Goal: Task Accomplishment & Management: Use online tool/utility

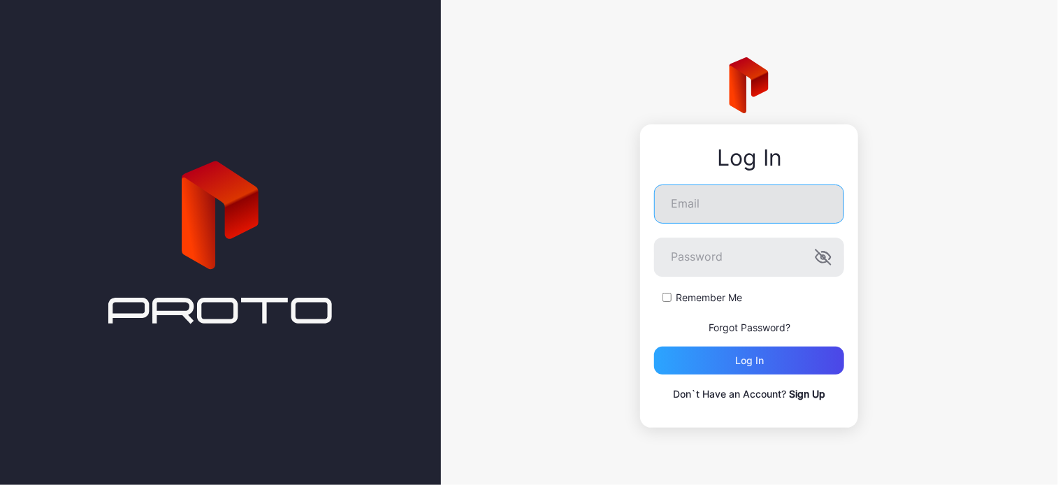
click at [696, 209] on input "Email" at bounding box center [749, 204] width 190 height 39
type input "**********"
click at [699, 301] on label "Remember Me" at bounding box center [709, 298] width 66 height 14
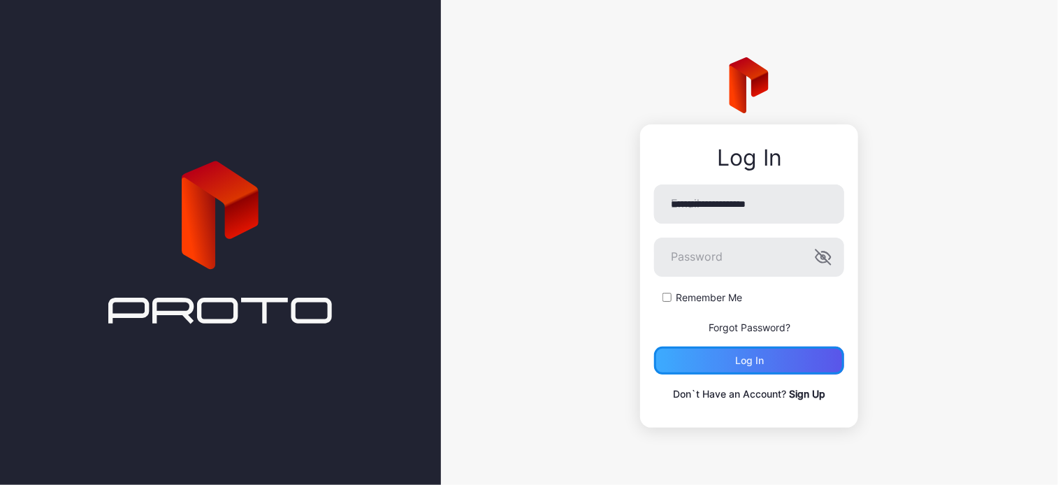
click at [725, 360] on div "Log in" at bounding box center [749, 361] width 190 height 28
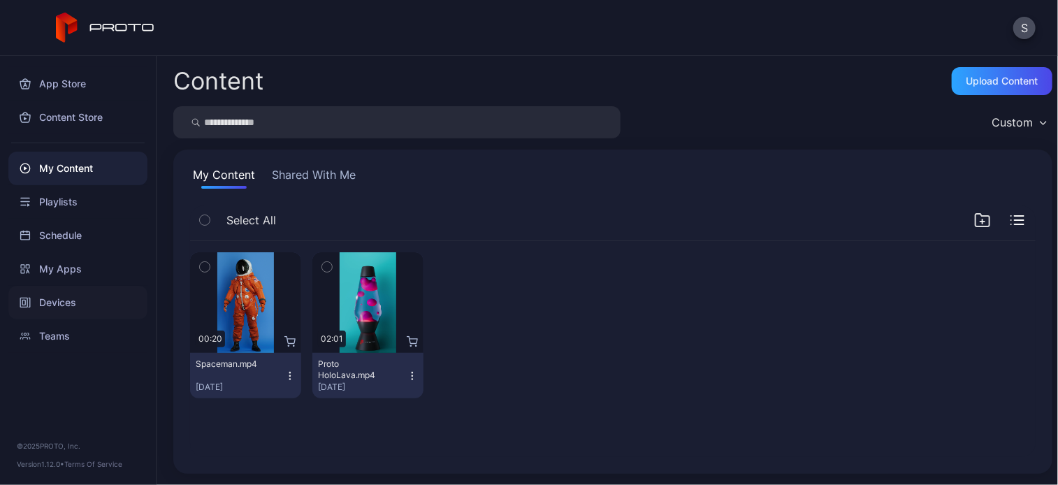
click at [70, 308] on div "Devices" at bounding box center [77, 303] width 139 height 34
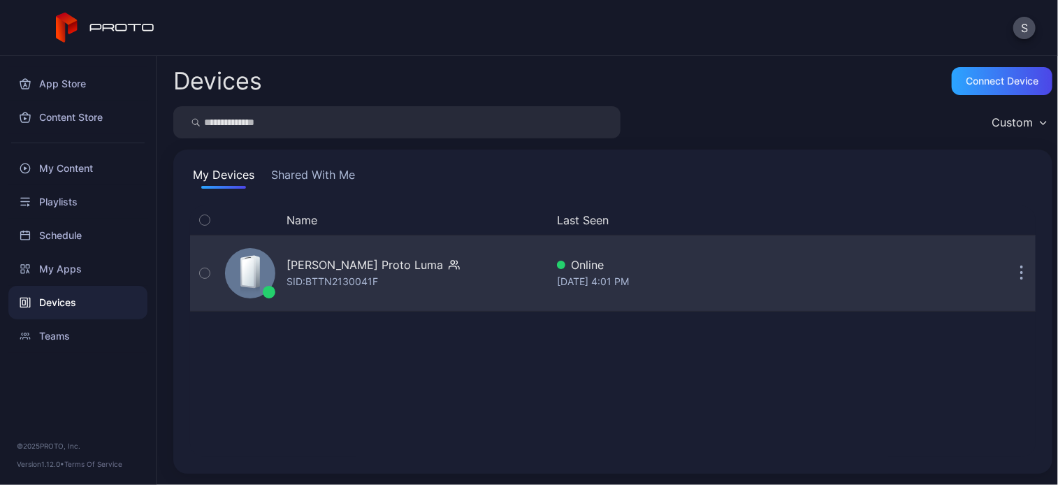
click at [330, 268] on div "[PERSON_NAME] Proto Luma" at bounding box center [365, 265] width 157 height 17
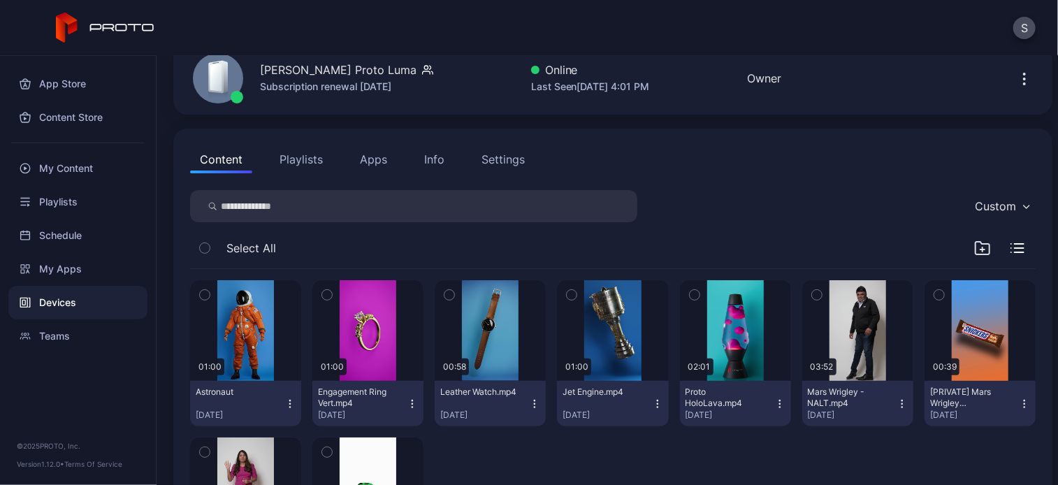
scroll to position [184, 0]
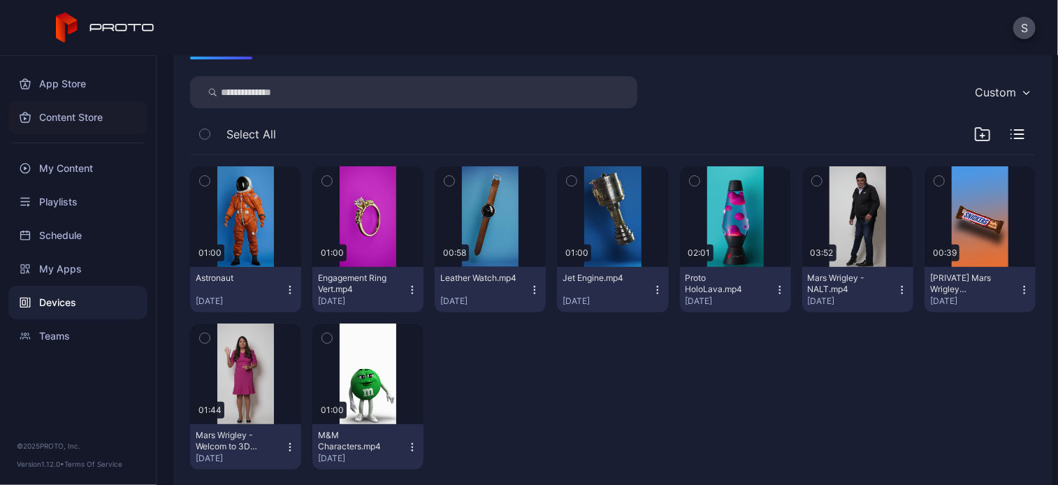
click at [62, 118] on div "Content Store" at bounding box center [77, 118] width 139 height 34
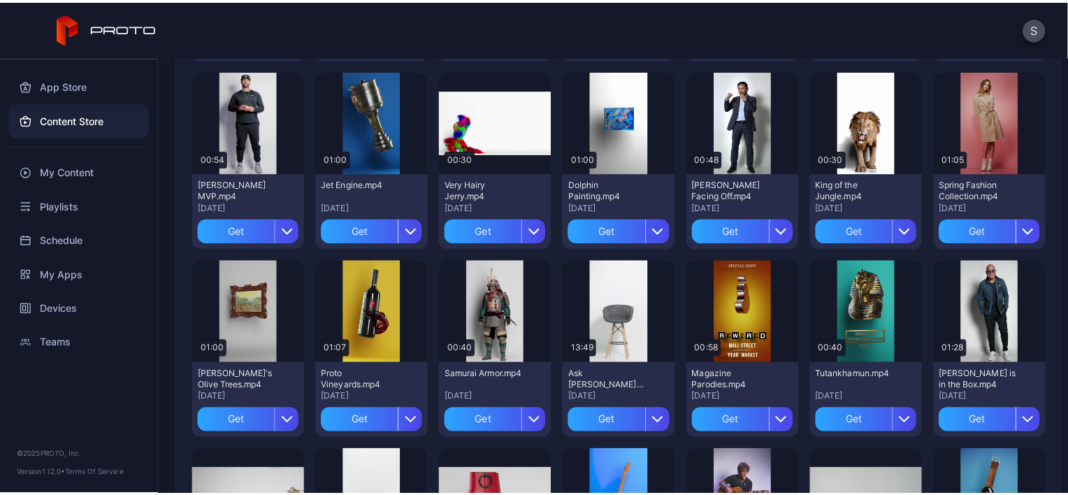
scroll to position [681, 0]
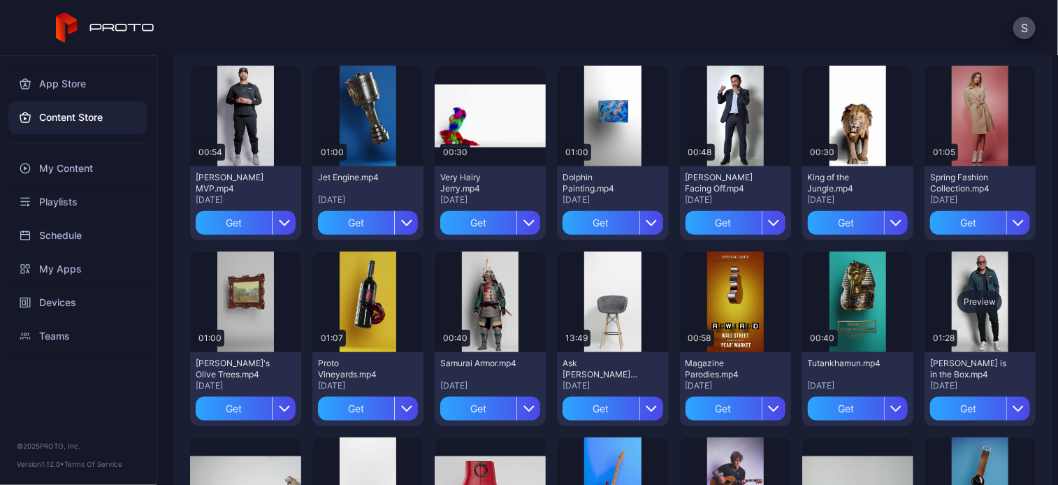
click at [976, 312] on div "Preview" at bounding box center [980, 302] width 45 height 22
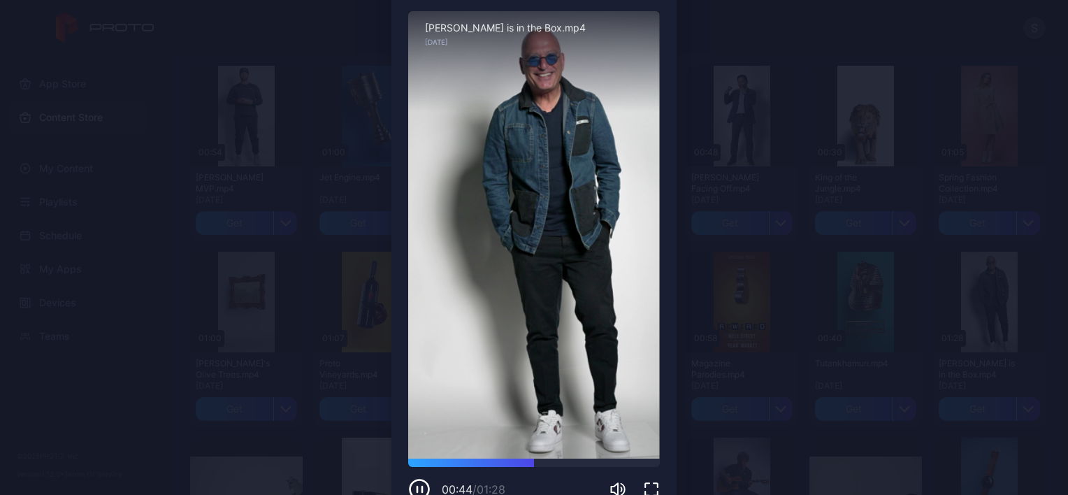
scroll to position [84, 0]
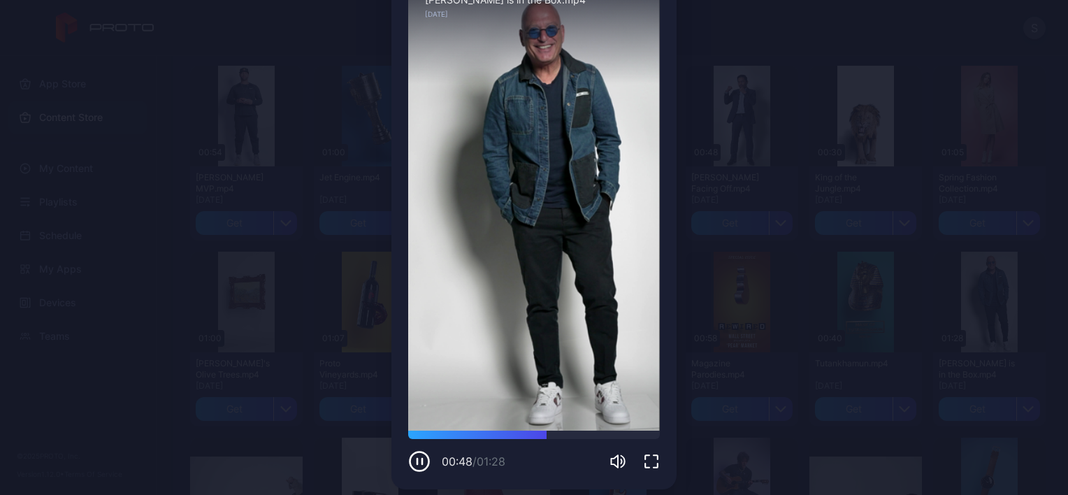
click at [701, 290] on div "Preview Sorry, your browser doesn‘t support embedded videos 00:48 / 01:28 [PERS…" at bounding box center [534, 211] width 1068 height 590
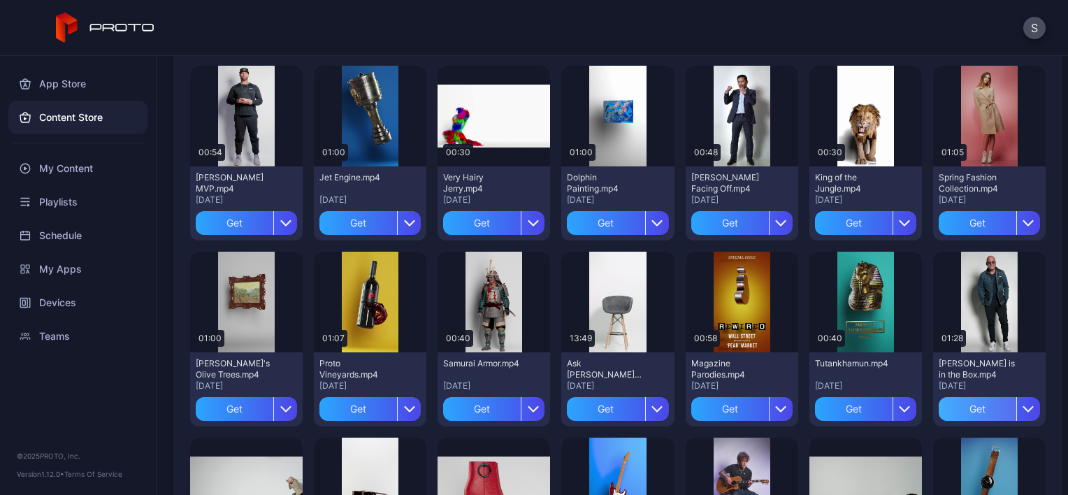
click at [971, 408] on div "Get" at bounding box center [978, 409] width 78 height 24
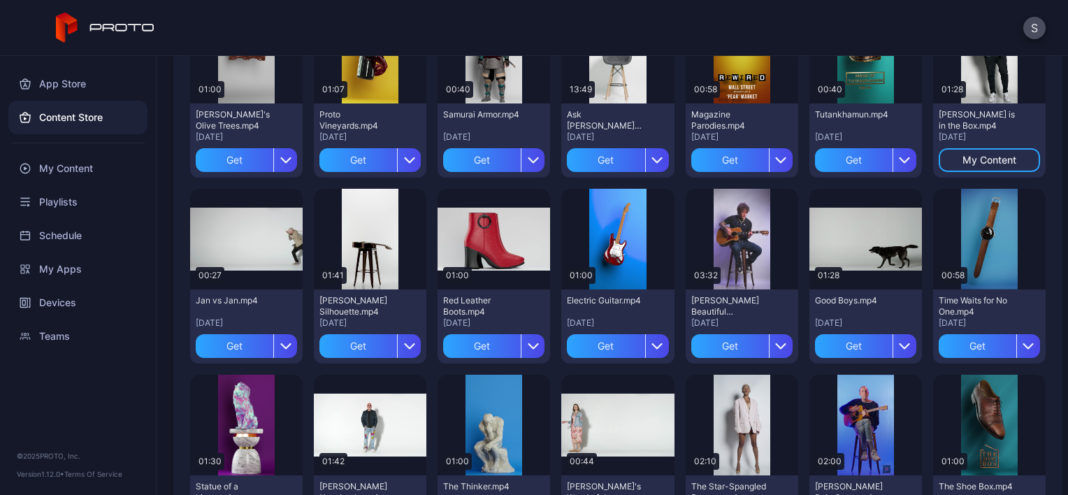
scroll to position [956, 0]
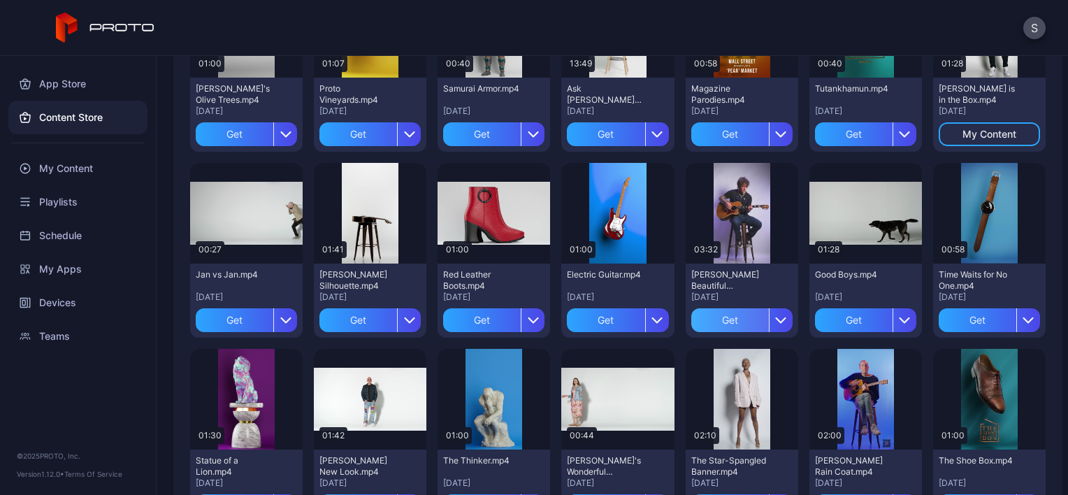
click at [721, 320] on div "Get" at bounding box center [730, 320] width 78 height 24
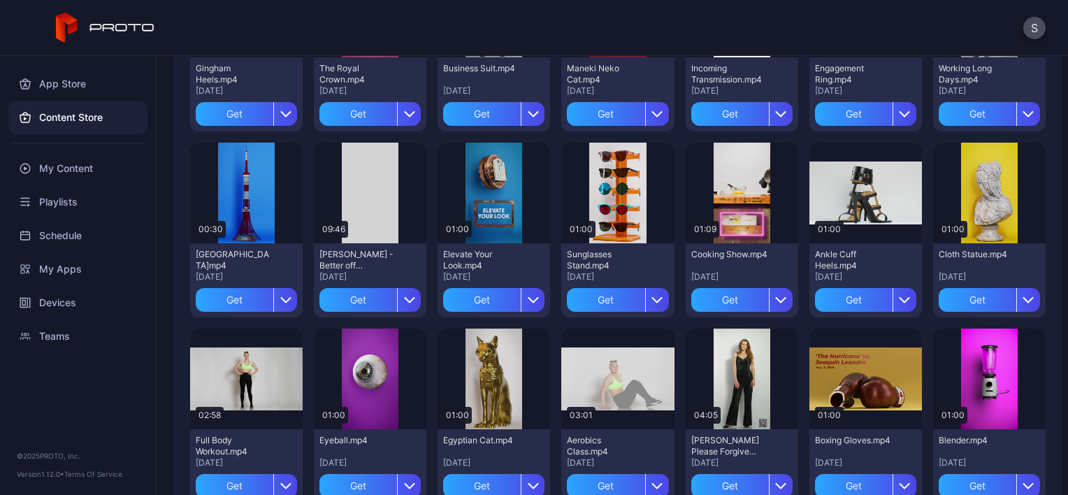
scroll to position [1896, 0]
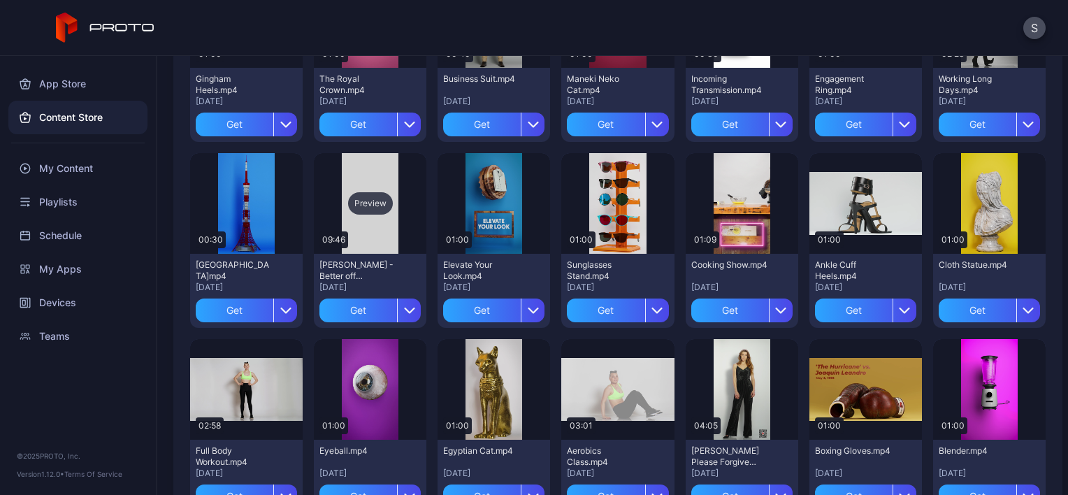
click at [372, 201] on div "Preview" at bounding box center [370, 203] width 45 height 22
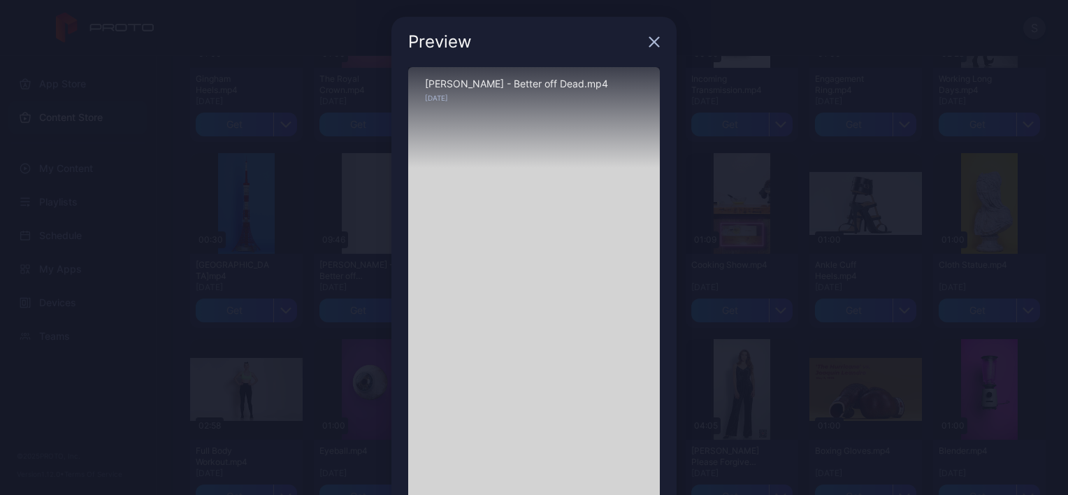
click at [651, 47] on icon "button" at bounding box center [654, 42] width 9 height 9
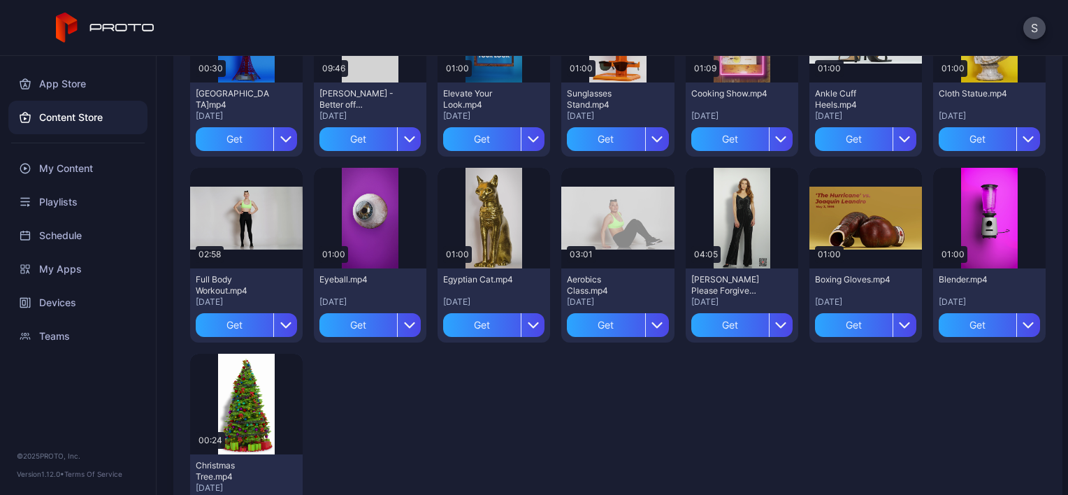
scroll to position [2080, 0]
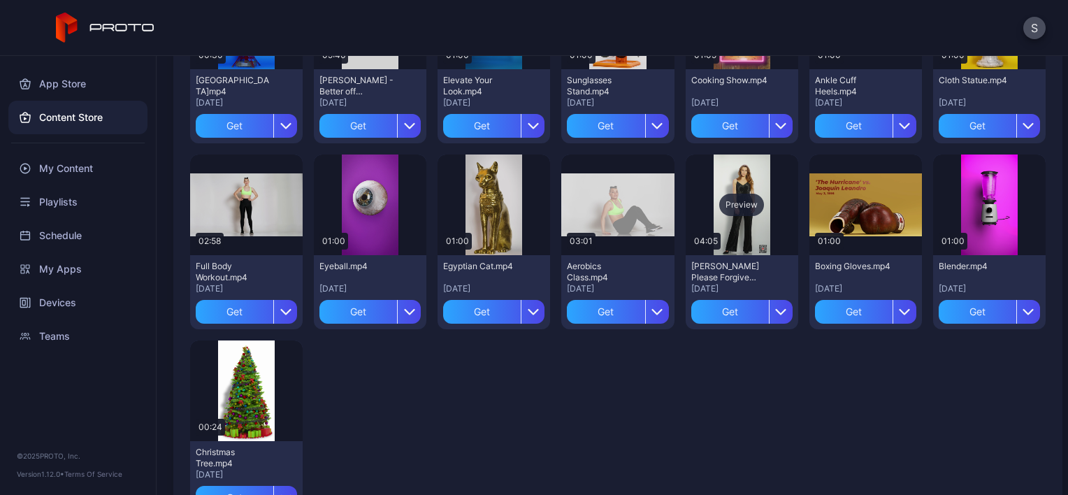
click at [735, 203] on div "Preview" at bounding box center [741, 205] width 45 height 22
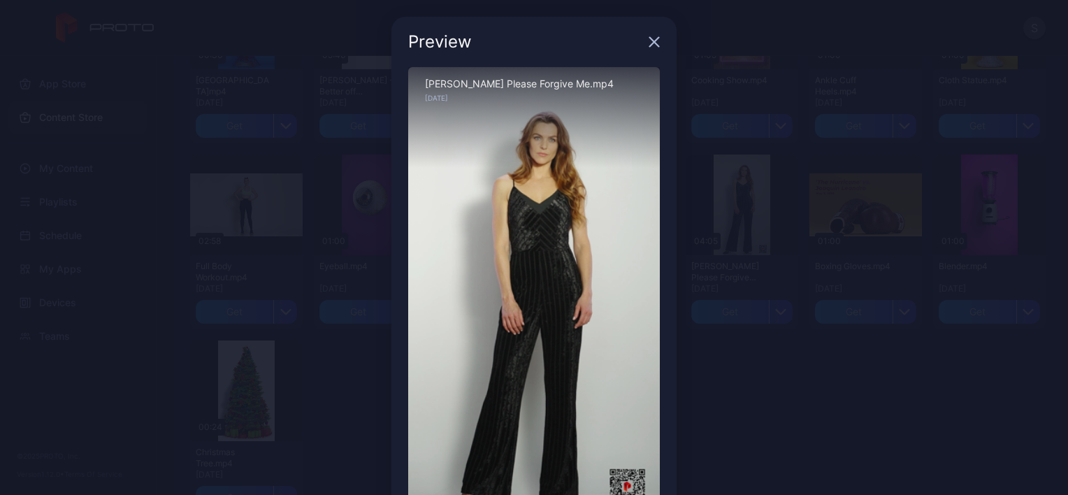
click at [558, 34] on div "Preview" at bounding box center [525, 42] width 235 height 17
click at [584, 212] on div "Sorry, your browser doesn‘t support embedded videos" at bounding box center [534, 290] width 252 height 447
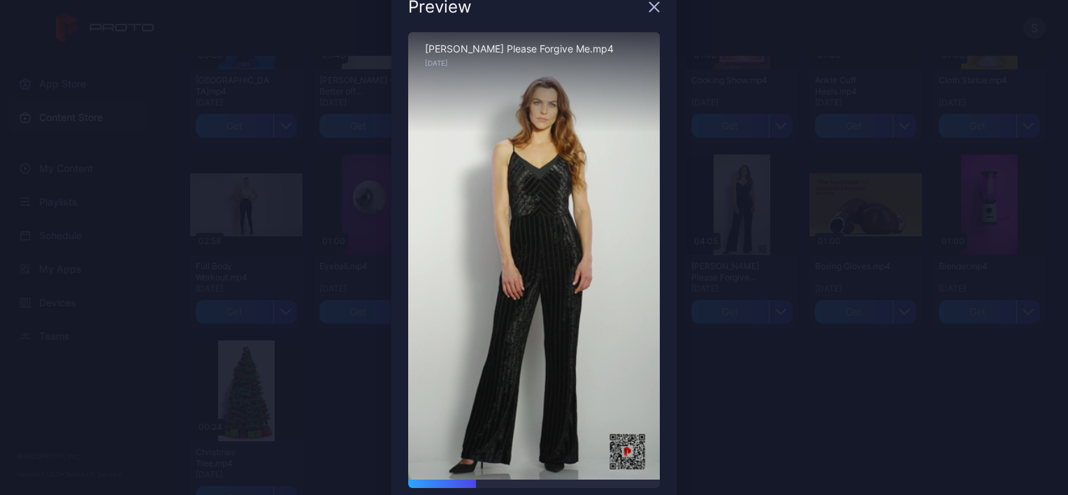
scroll to position [42, 0]
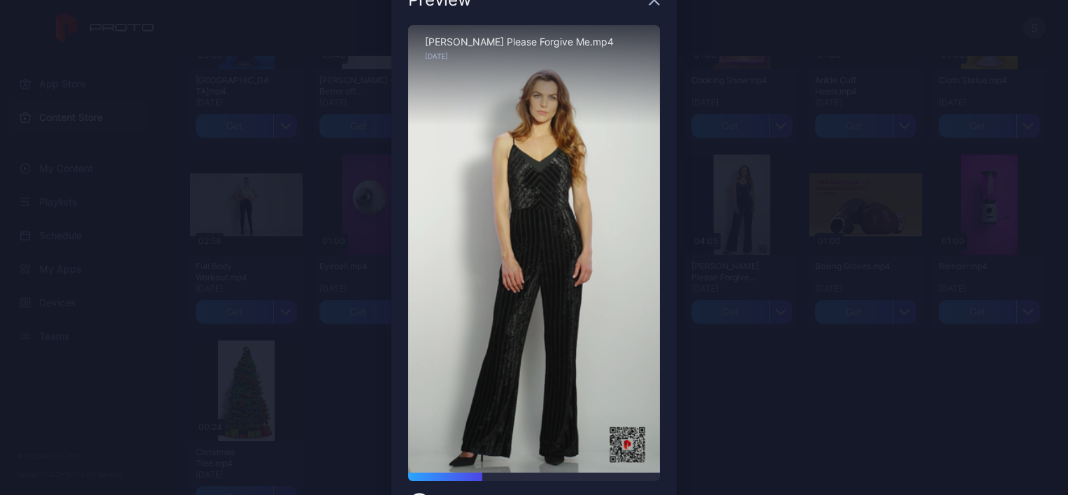
click at [598, 162] on div "Sorry, your browser doesn‘t support embedded videos" at bounding box center [534, 248] width 252 height 447
click at [847, 391] on div "Preview Sorry, your browser doesn‘t support embedded videos 01:13 / 04:05 [PERS…" at bounding box center [534, 253] width 1068 height 590
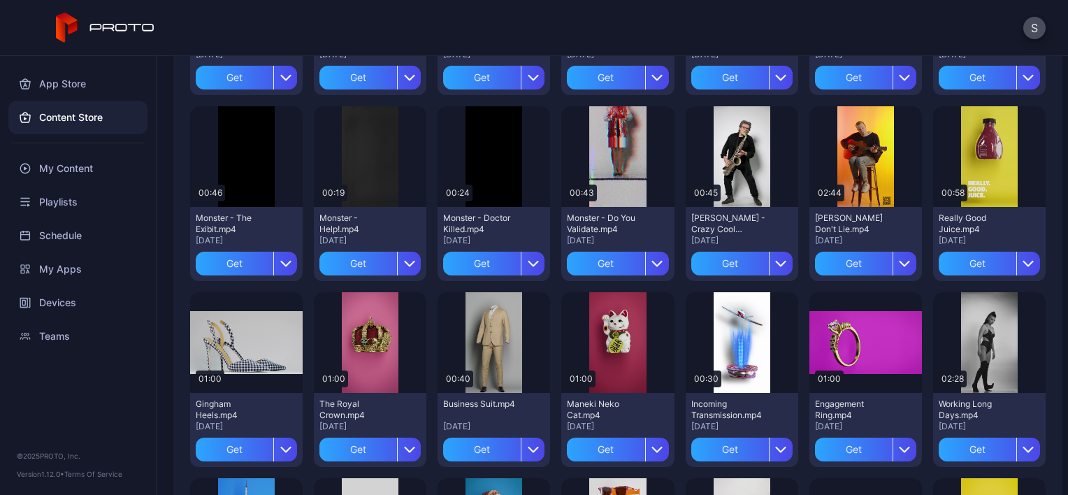
scroll to position [1574, 0]
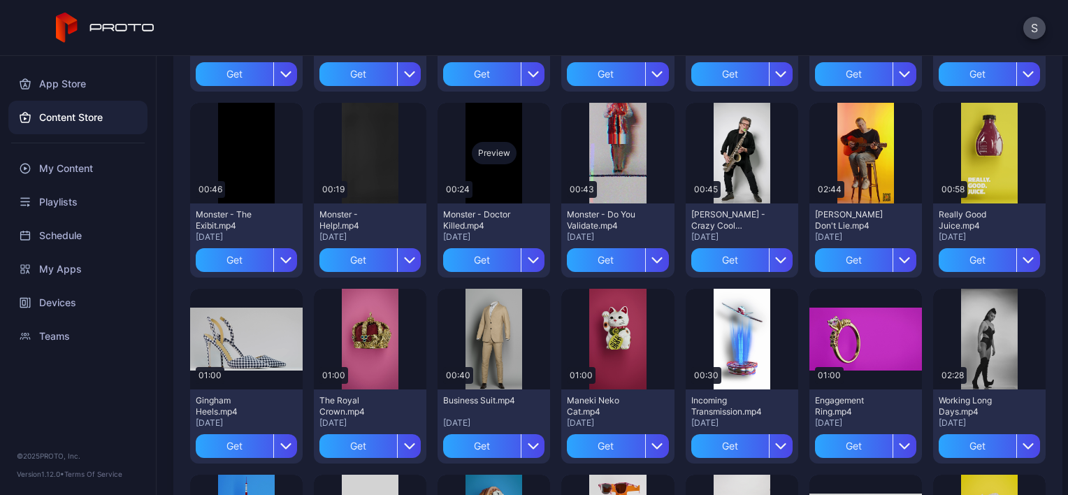
click at [502, 154] on div "Preview" at bounding box center [494, 153] width 45 height 22
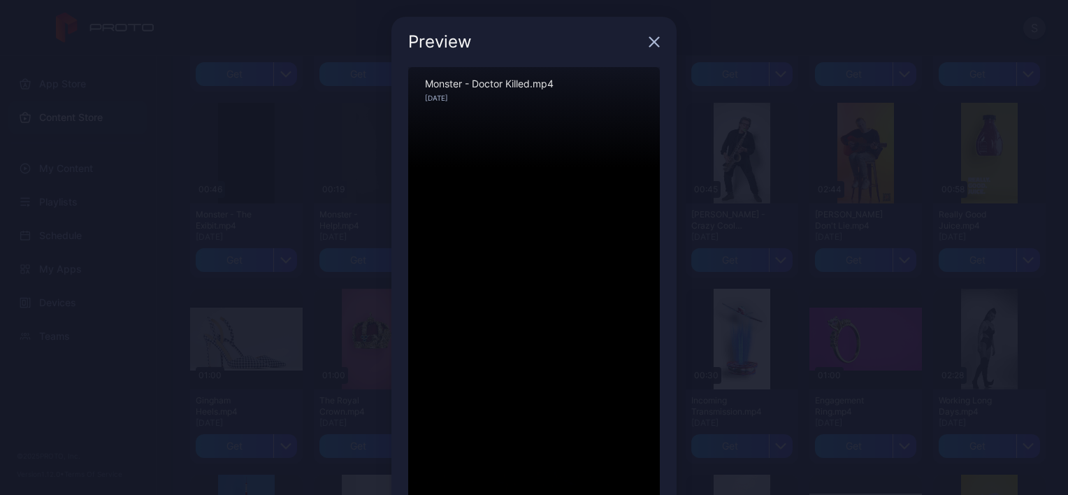
click at [650, 43] on icon "button" at bounding box center [654, 42] width 9 height 9
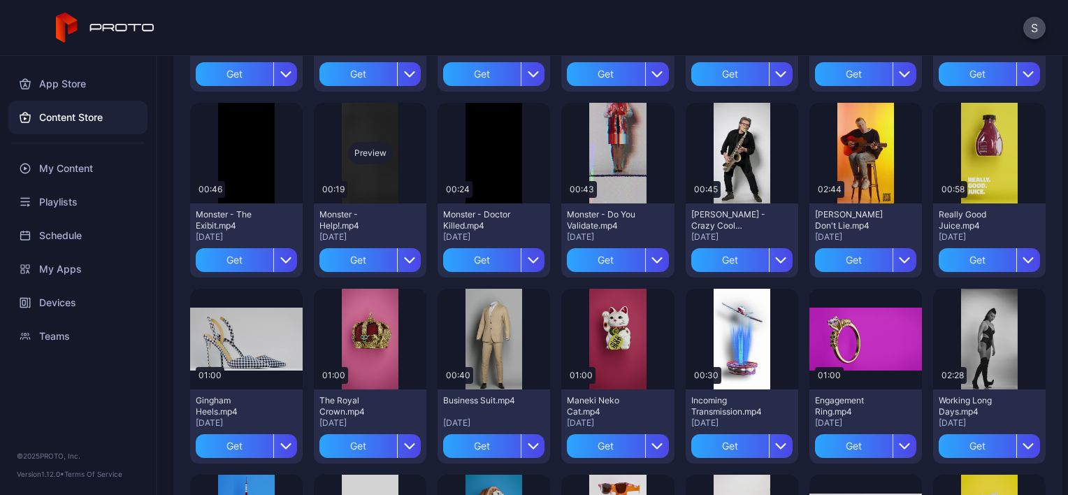
click at [366, 146] on div "Preview" at bounding box center [370, 153] width 45 height 22
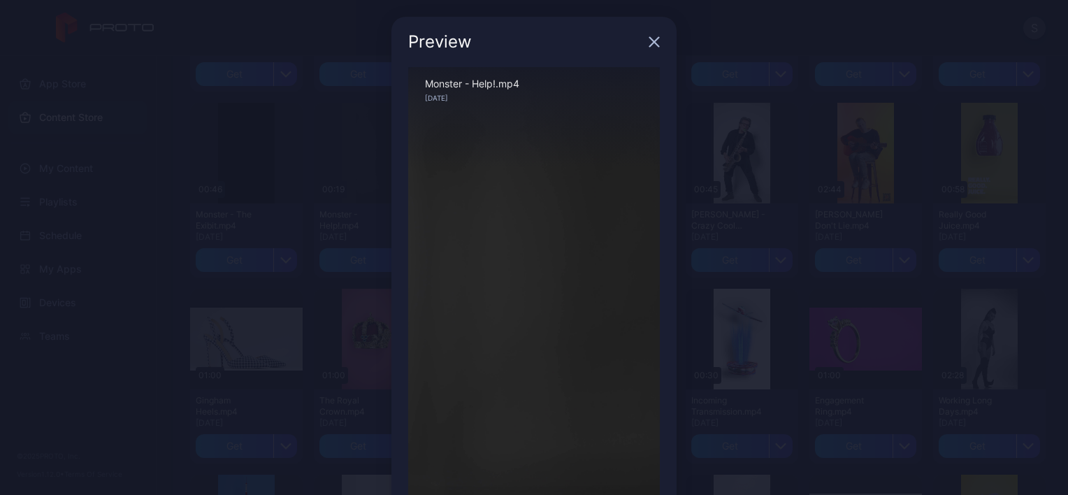
click at [650, 40] on icon "button" at bounding box center [654, 42] width 9 height 9
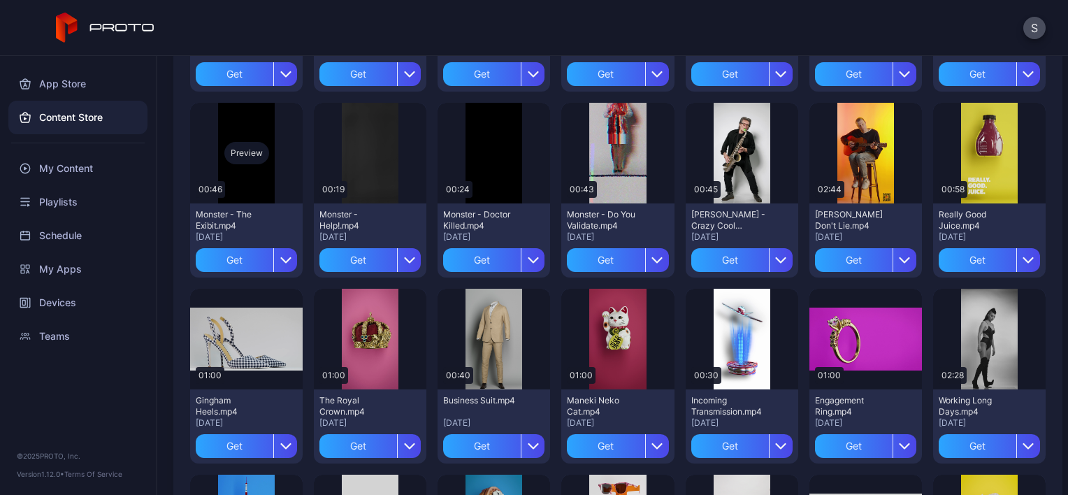
click at [248, 157] on div "Preview" at bounding box center [246, 153] width 45 height 22
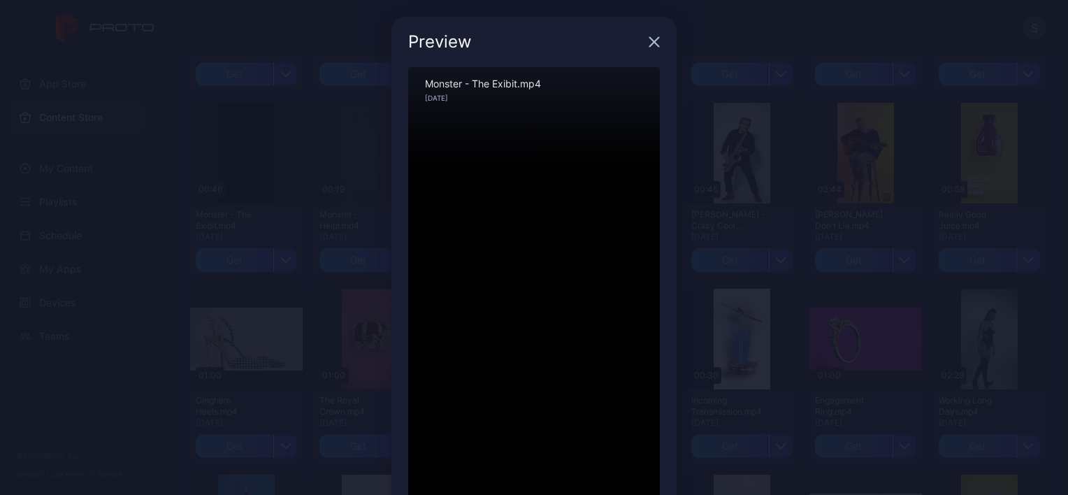
click at [650, 45] on icon "button" at bounding box center [654, 42] width 9 height 9
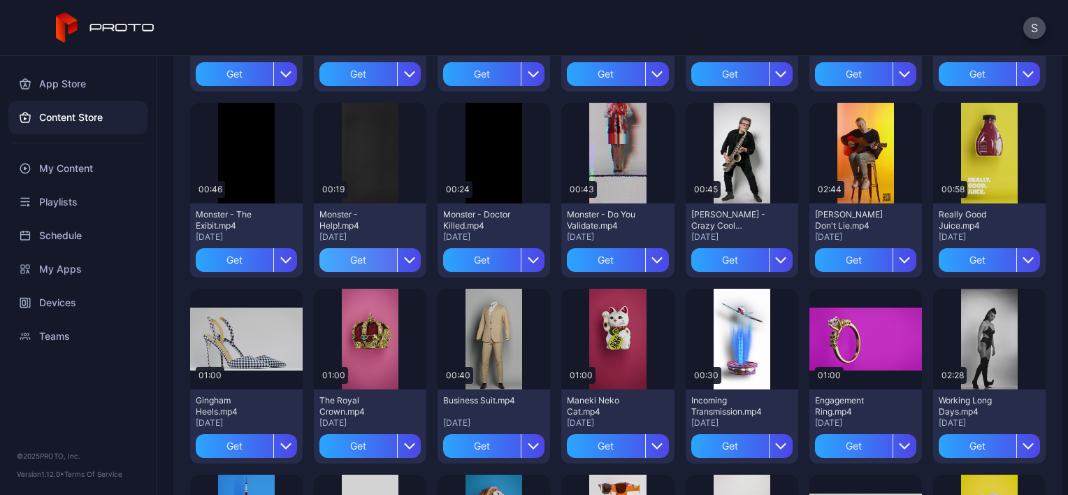
click at [359, 260] on div "Get" at bounding box center [358, 260] width 78 height 24
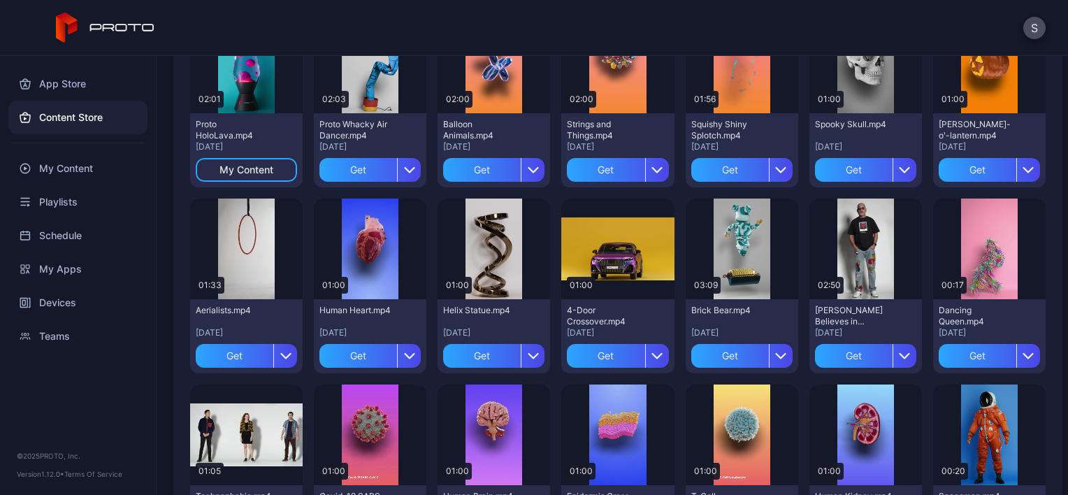
scroll to position [187, 0]
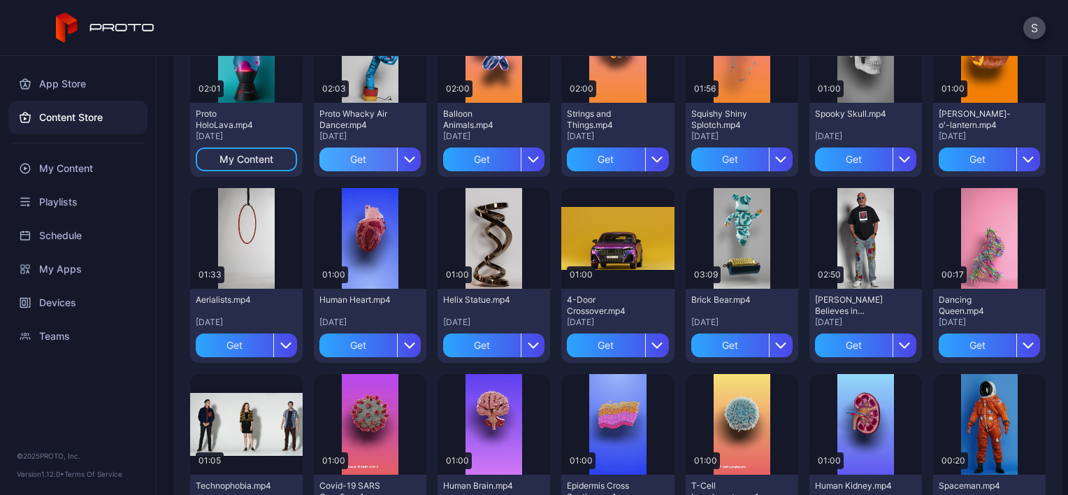
click at [349, 157] on div "Get" at bounding box center [358, 159] width 78 height 24
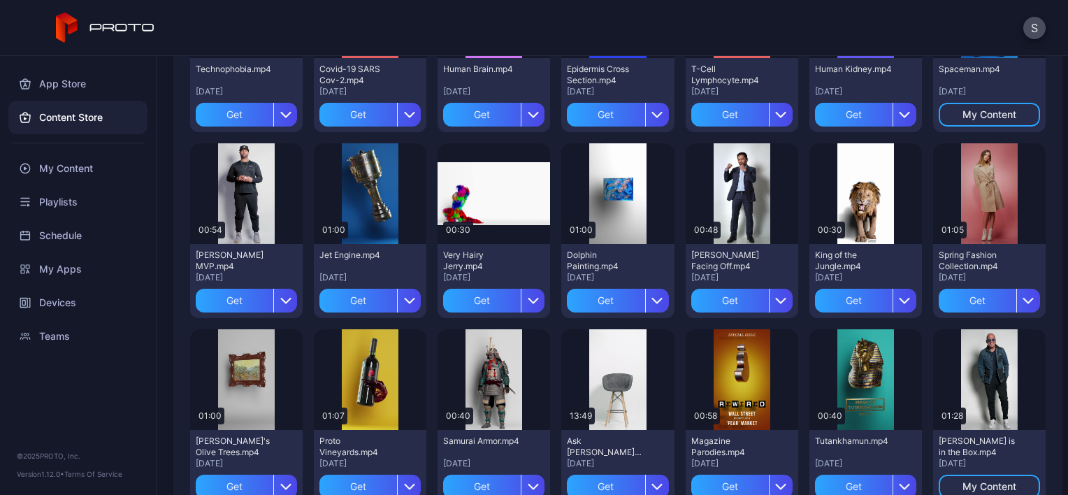
scroll to position [628, 0]
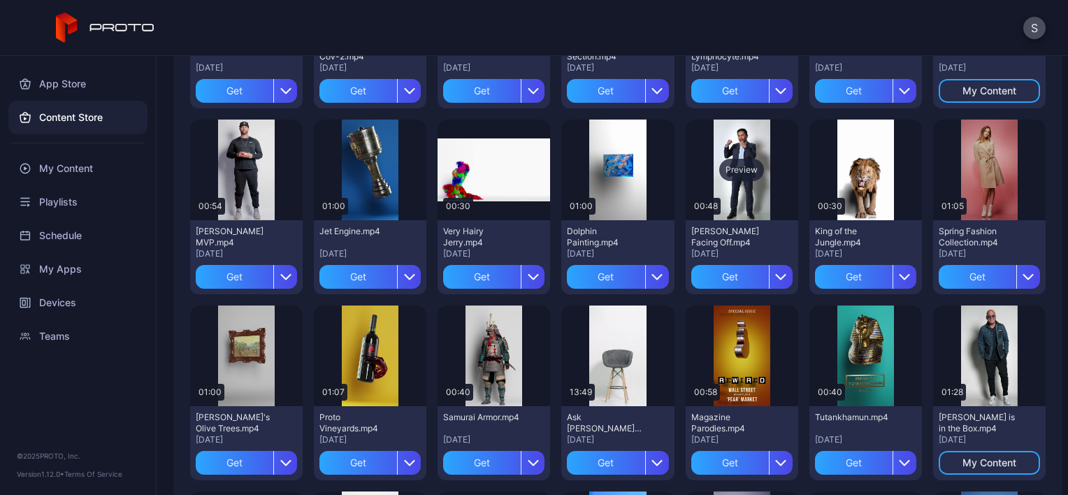
click at [732, 168] on div "Preview" at bounding box center [741, 170] width 45 height 22
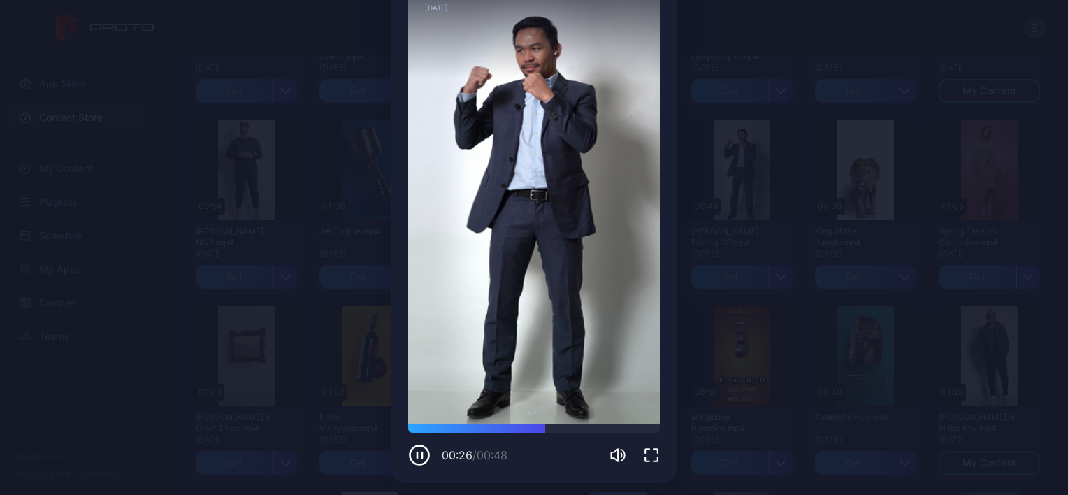
scroll to position [95, 0]
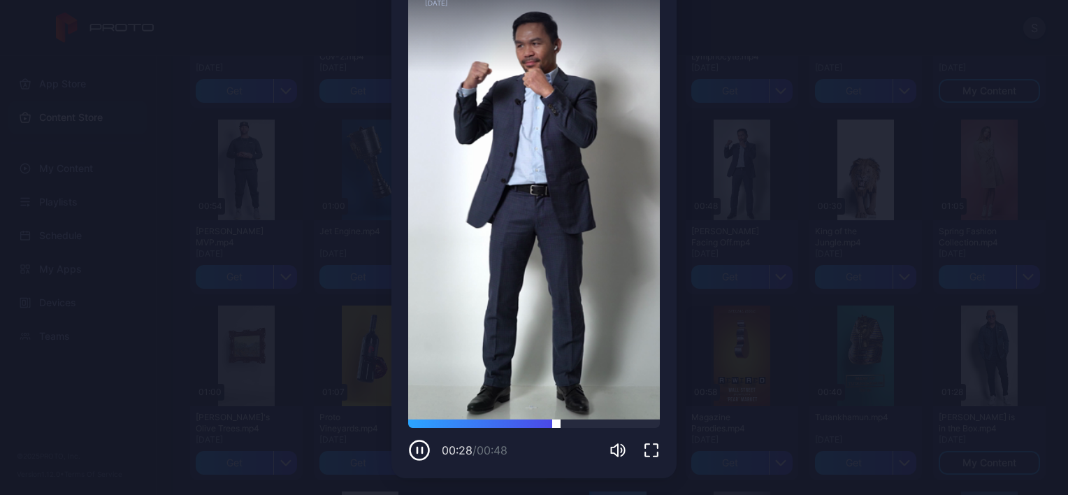
click at [619, 422] on div at bounding box center [534, 423] width 252 height 8
click at [127, 380] on div "Preview Sorry, your browser doesn‘t support embedded videos 00:43 / 00:48 [PERS…" at bounding box center [534, 200] width 1068 height 590
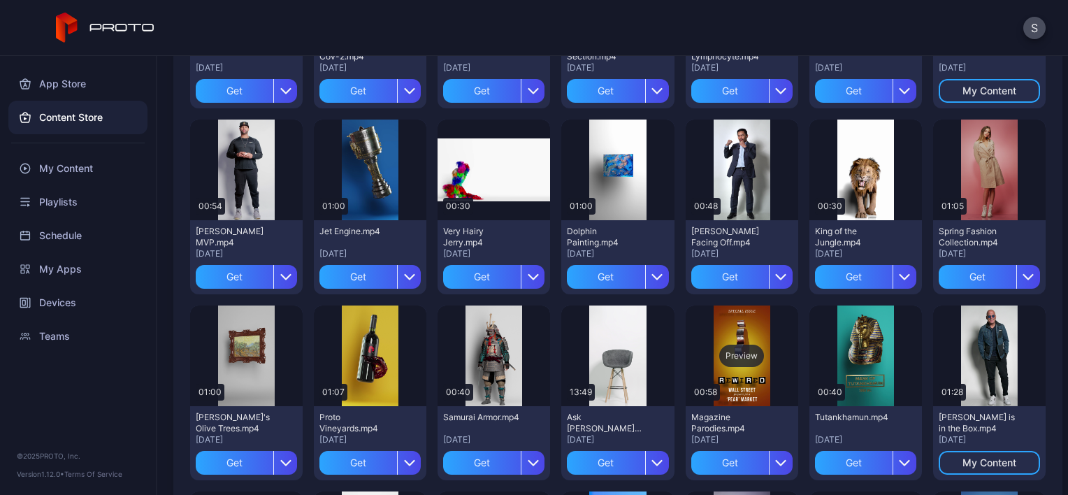
click at [725, 313] on div "Preview" at bounding box center [742, 355] width 113 height 101
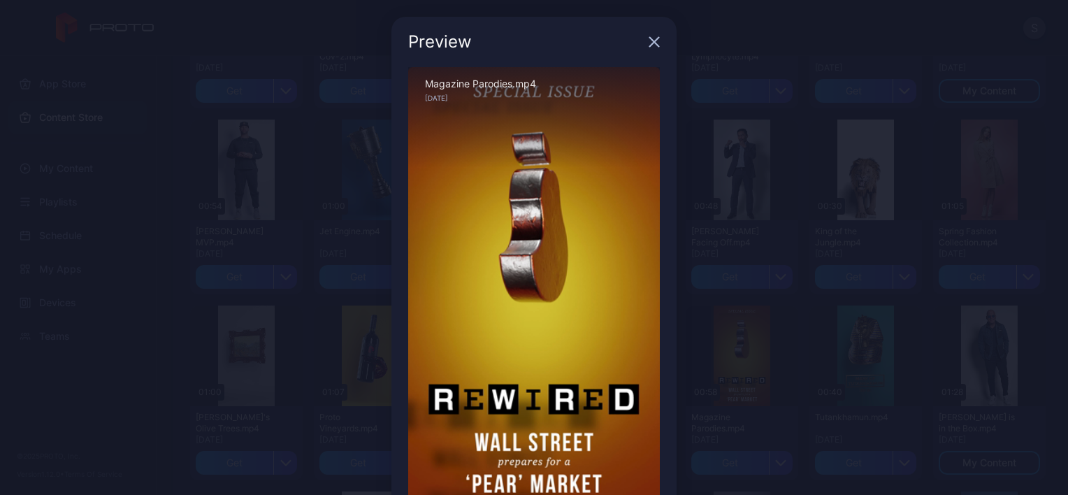
click at [646, 48] on div "Preview" at bounding box center [533, 42] width 285 height 50
click at [650, 42] on icon "button" at bounding box center [654, 42] width 9 height 9
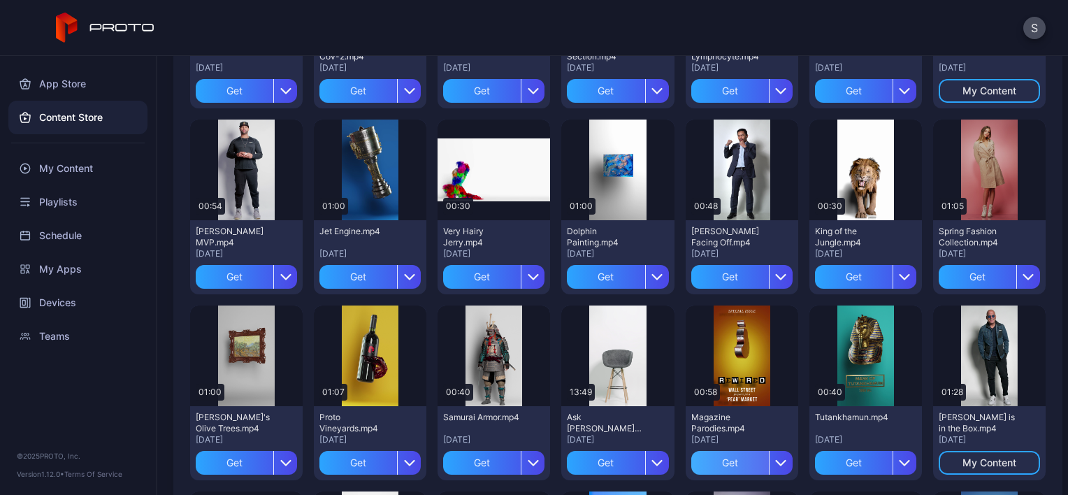
click at [726, 464] on div "Get" at bounding box center [730, 463] width 78 height 24
click at [57, 164] on div "My Content" at bounding box center [77, 169] width 139 height 34
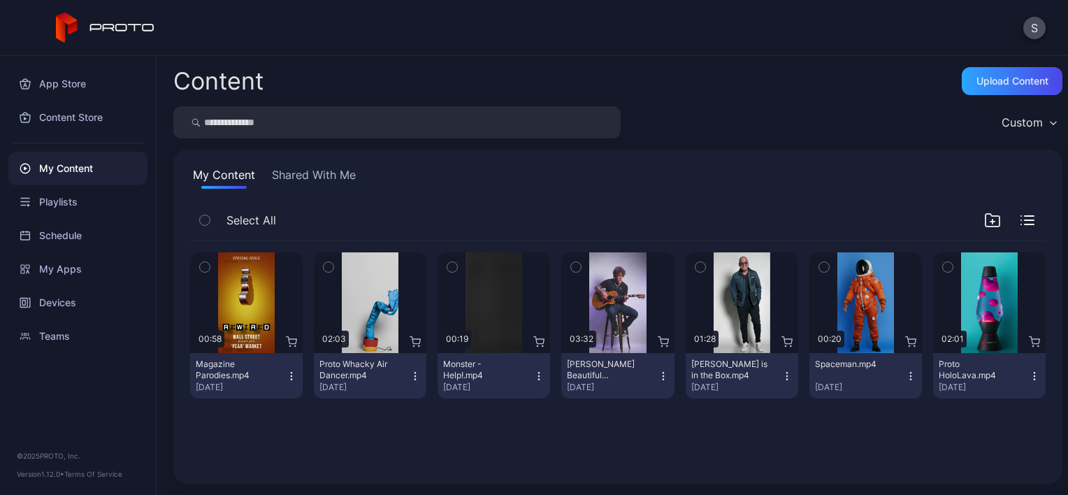
click at [324, 270] on icon "button" at bounding box center [329, 266] width 10 height 15
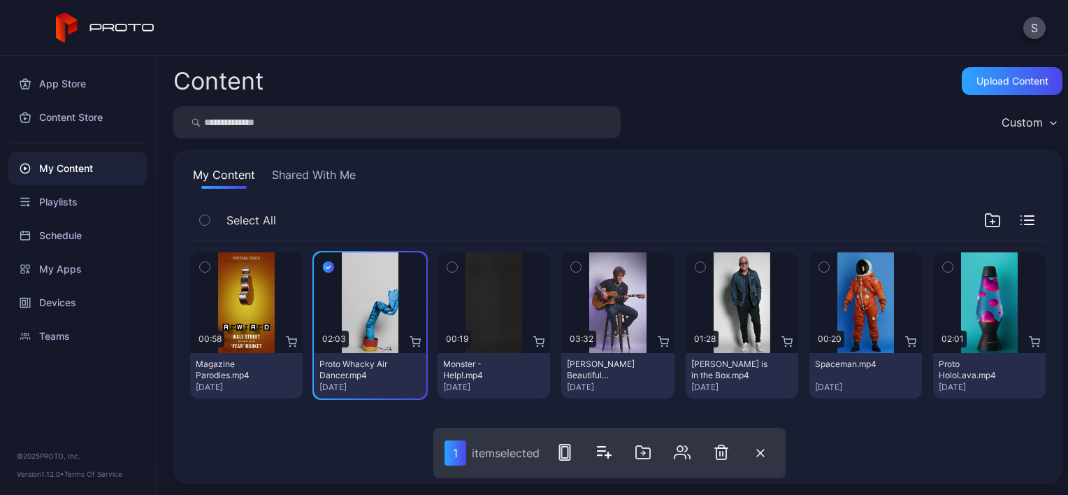
click at [453, 264] on div "button" at bounding box center [452, 266] width 11 height 11
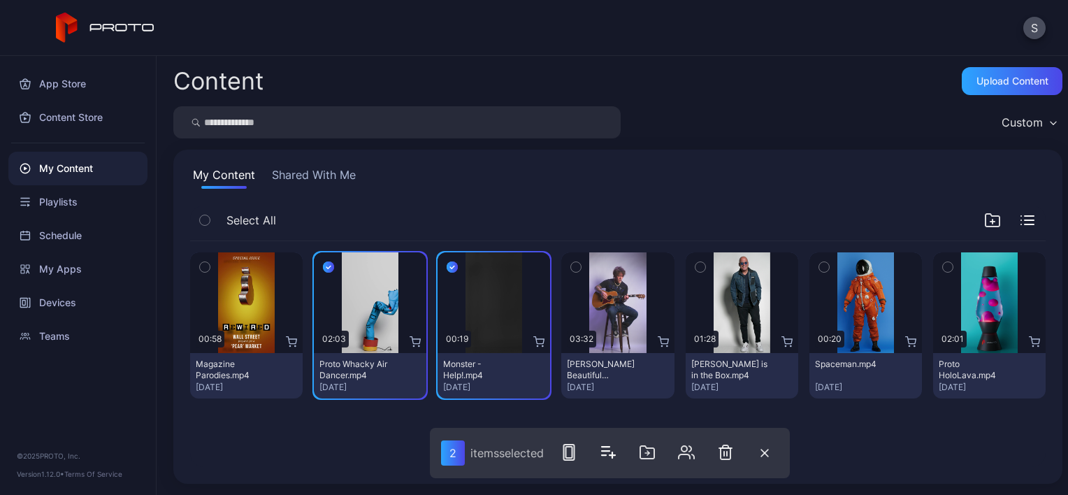
click at [204, 268] on icon "button" at bounding box center [204, 267] width 3 height 2
click at [572, 270] on icon "button" at bounding box center [576, 266] width 10 height 15
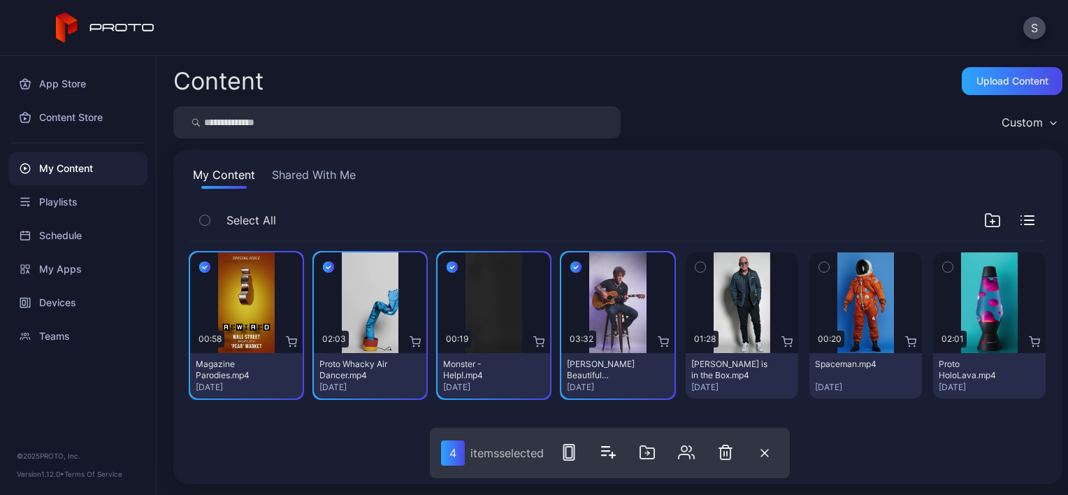
click at [695, 271] on icon "button" at bounding box center [700, 266] width 10 height 15
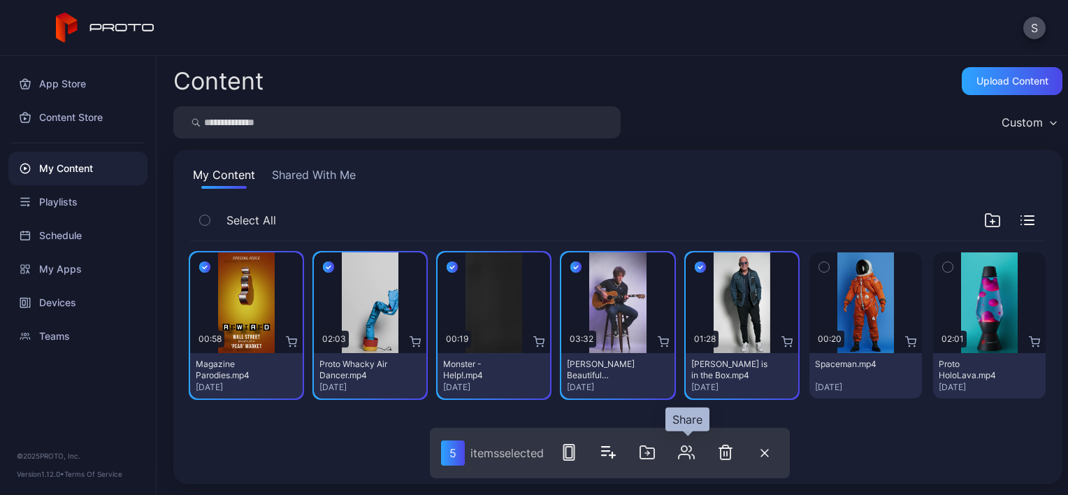
click at [690, 448] on icon "button" at bounding box center [686, 452] width 17 height 17
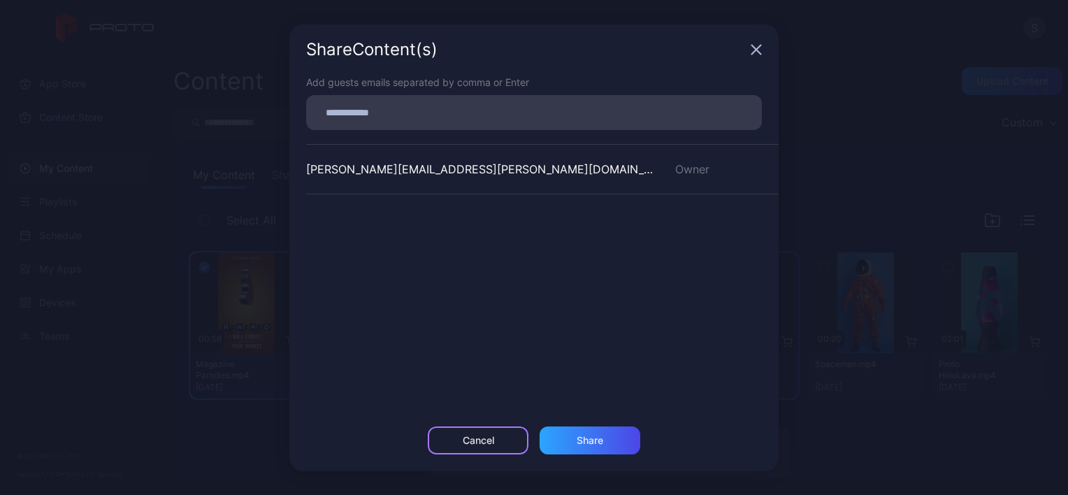
click at [500, 433] on div "Cancel" at bounding box center [478, 440] width 101 height 28
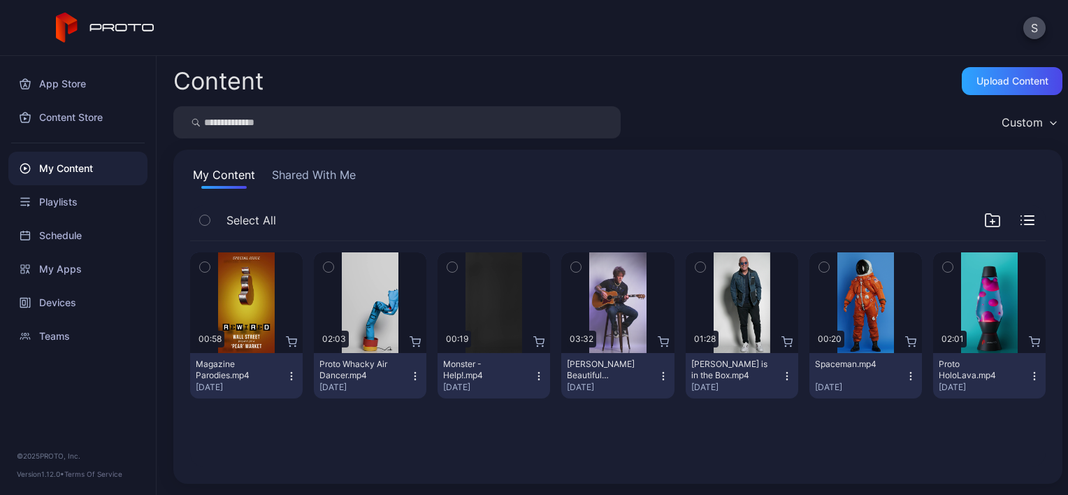
click at [695, 268] on icon "button" at bounding box center [700, 266] width 10 height 15
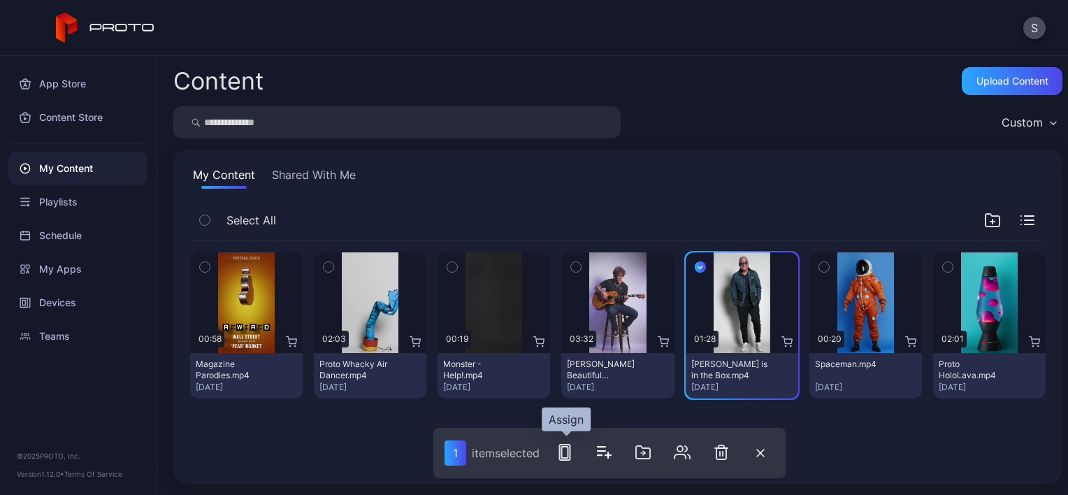
click at [568, 454] on rect "button" at bounding box center [565, 452] width 6 height 11
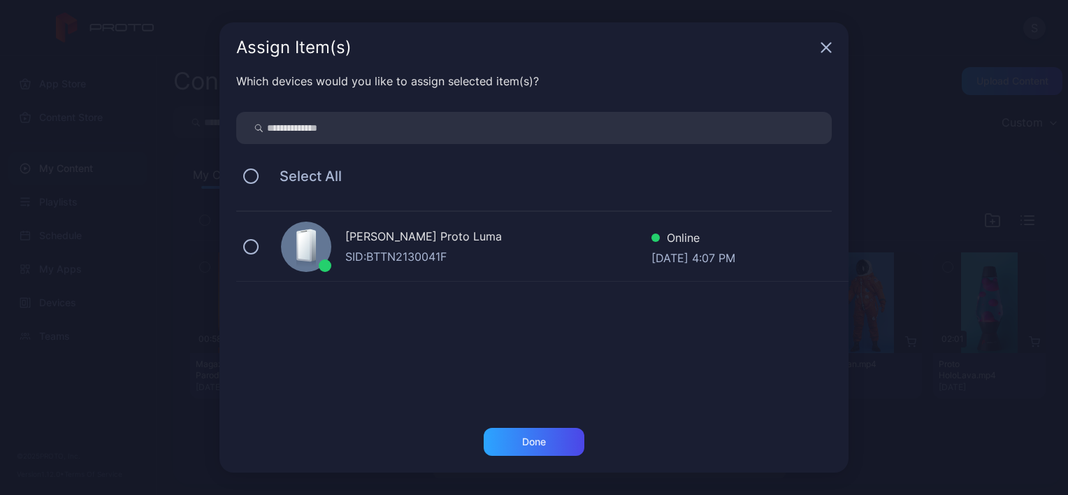
click at [456, 250] on div "SID: BTTN2130041F" at bounding box center [498, 256] width 306 height 17
click at [538, 448] on div "Done" at bounding box center [534, 442] width 101 height 28
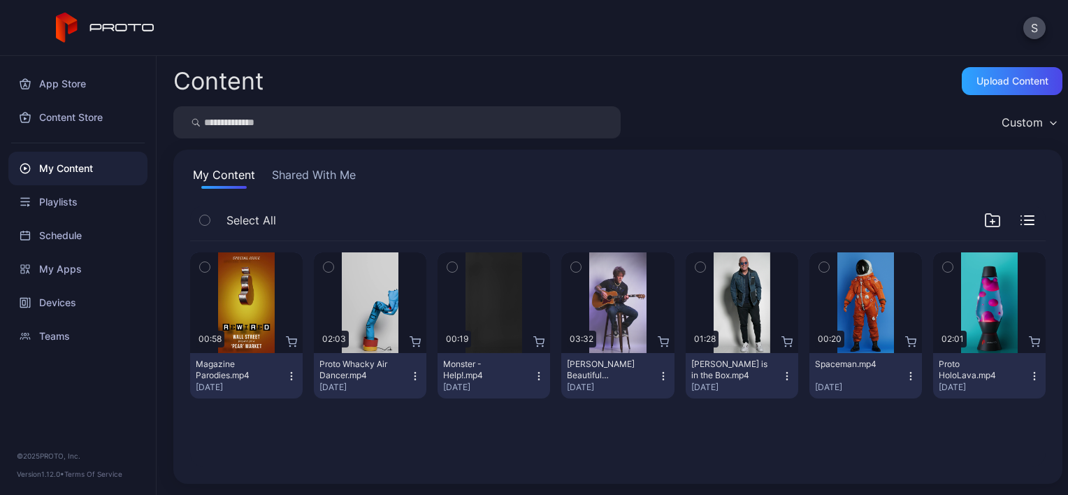
click at [204, 218] on icon "button" at bounding box center [205, 219] width 10 height 15
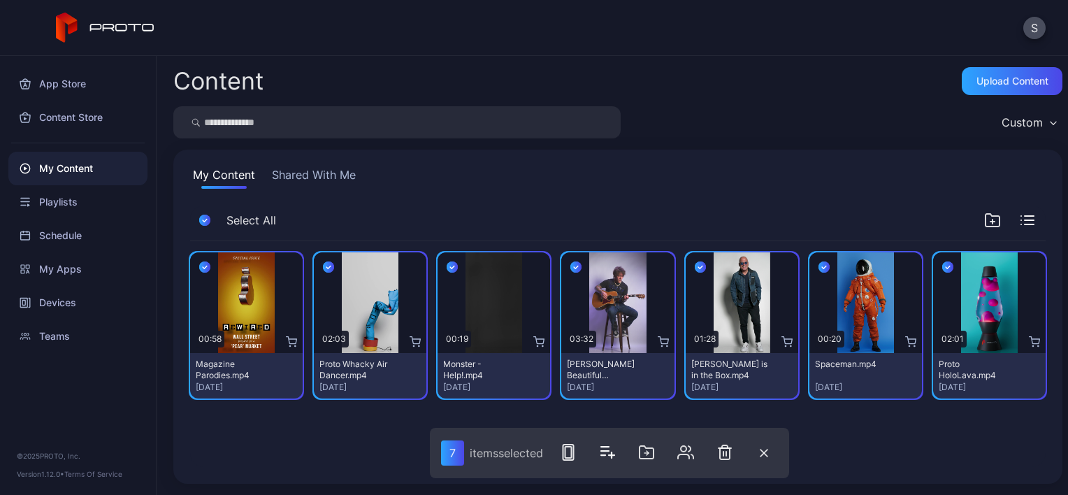
click at [818, 270] on icon "button" at bounding box center [823, 266] width 11 height 15
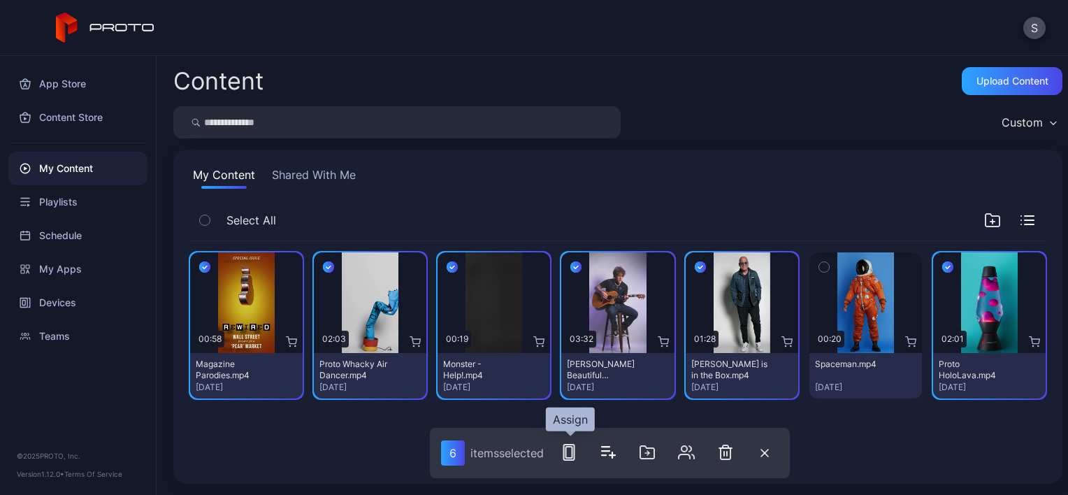
click at [572, 456] on icon "button" at bounding box center [569, 452] width 17 height 17
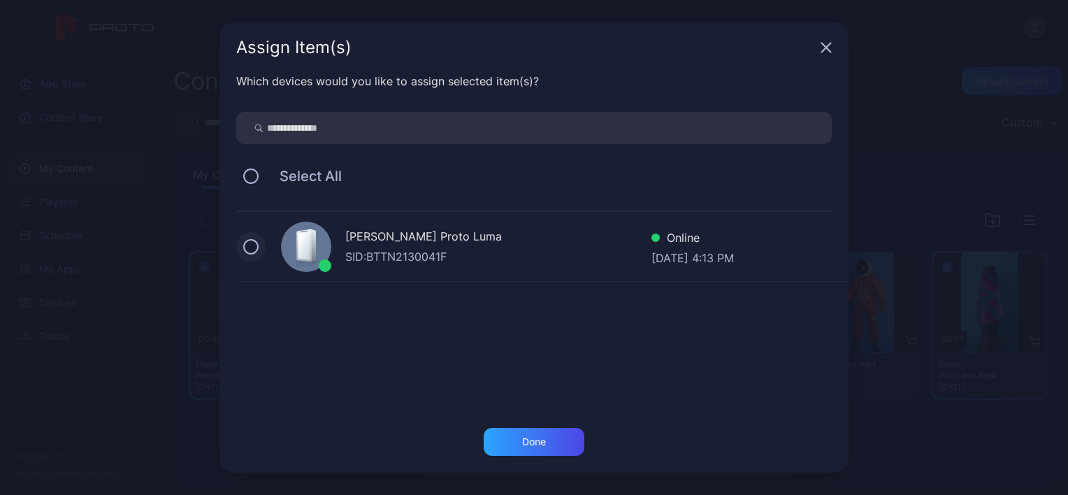
click at [256, 246] on button at bounding box center [250, 246] width 15 height 15
click at [551, 447] on div "Done" at bounding box center [534, 442] width 101 height 28
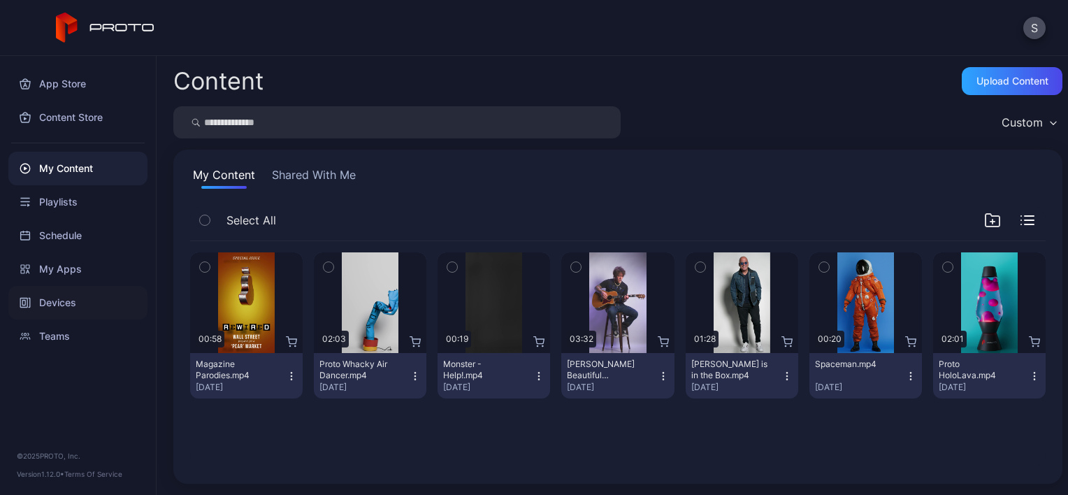
click at [52, 302] on div "Devices" at bounding box center [77, 303] width 139 height 34
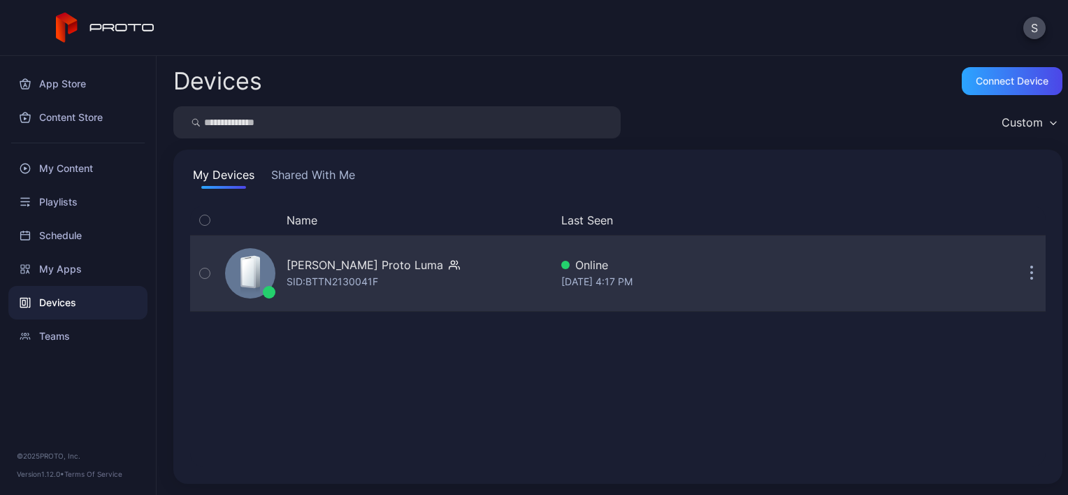
click at [405, 276] on div "[PERSON_NAME] Proto [PERSON_NAME]: BTTN2130041F" at bounding box center [373, 274] width 173 height 34
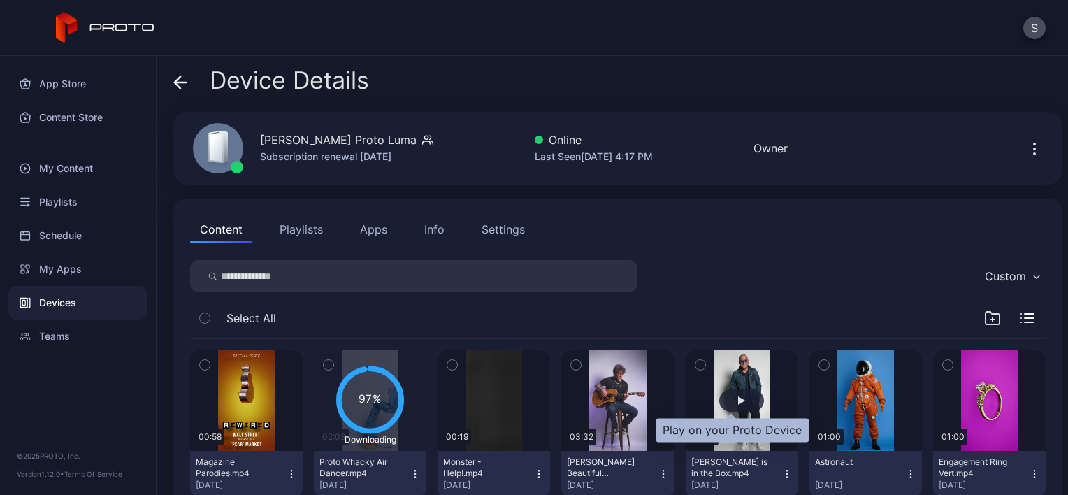
click at [735, 402] on div "button" at bounding box center [741, 400] width 45 height 22
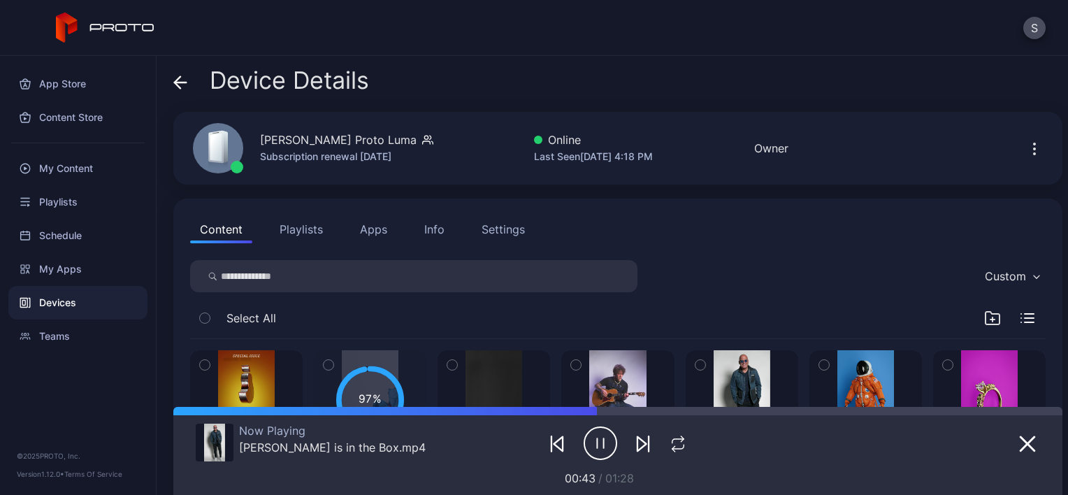
click at [760, 254] on div "Content Playlists Apps Info Settings Custom Select All 00:58 Magazine Parodies.…" at bounding box center [617, 445] width 889 height 494
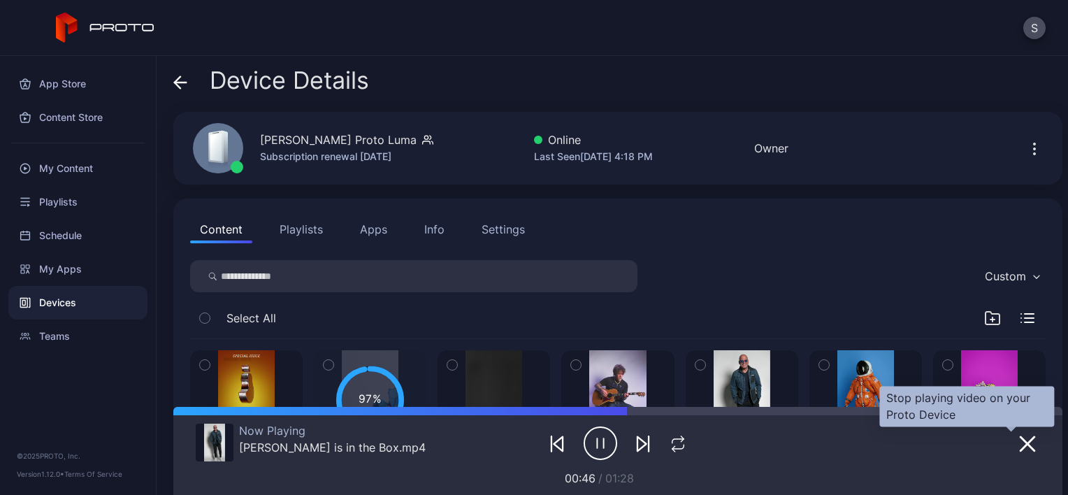
click at [1020, 449] on icon "button" at bounding box center [1027, 444] width 14 height 14
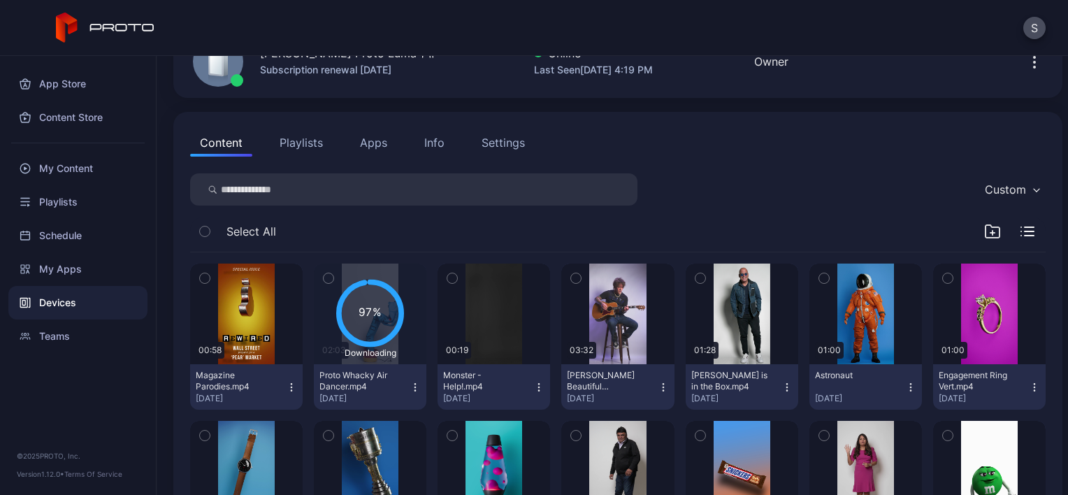
scroll to position [209, 0]
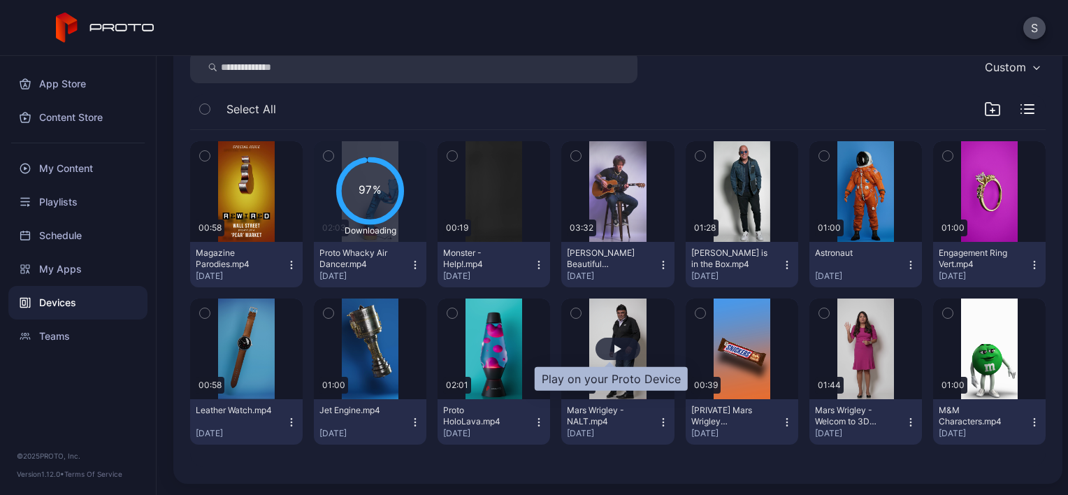
click at [614, 347] on div "button" at bounding box center [617, 349] width 7 height 8
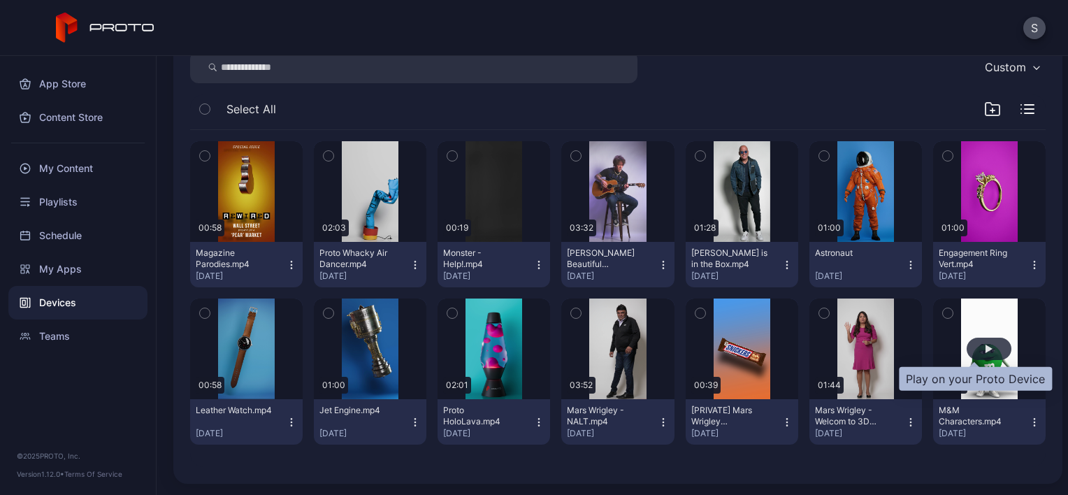
click at [986, 346] on div "button" at bounding box center [989, 349] width 7 height 8
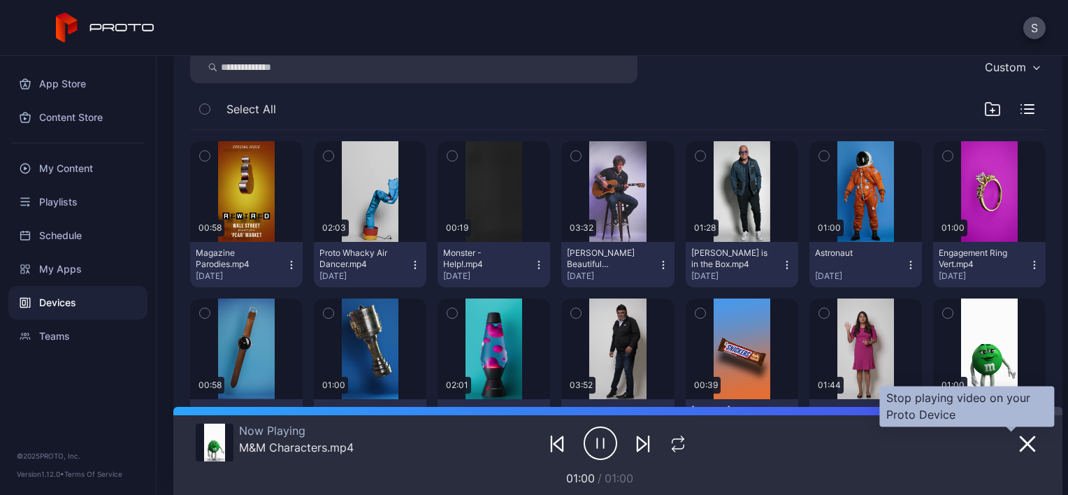
click at [1019, 442] on icon "button" at bounding box center [1027, 443] width 17 height 17
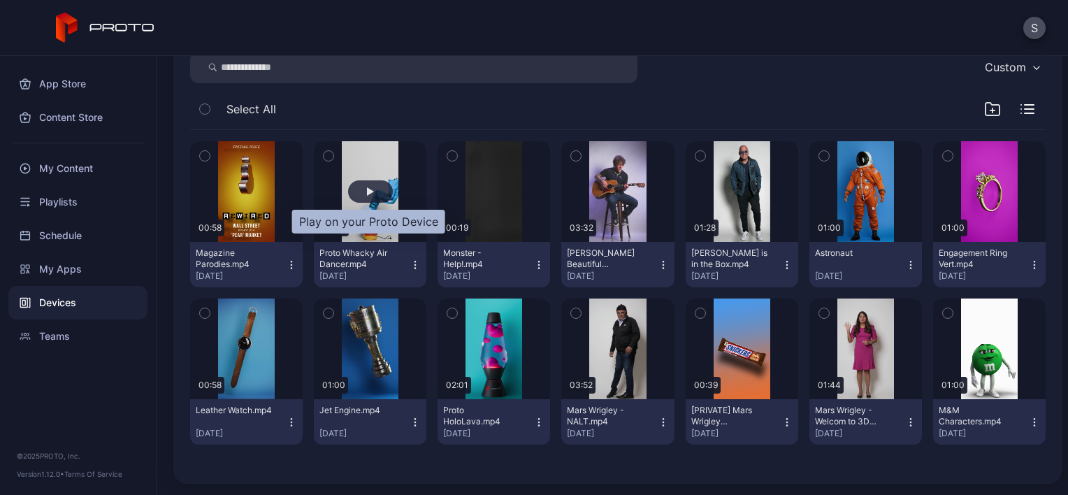
click at [382, 195] on div "button" at bounding box center [370, 191] width 45 height 22
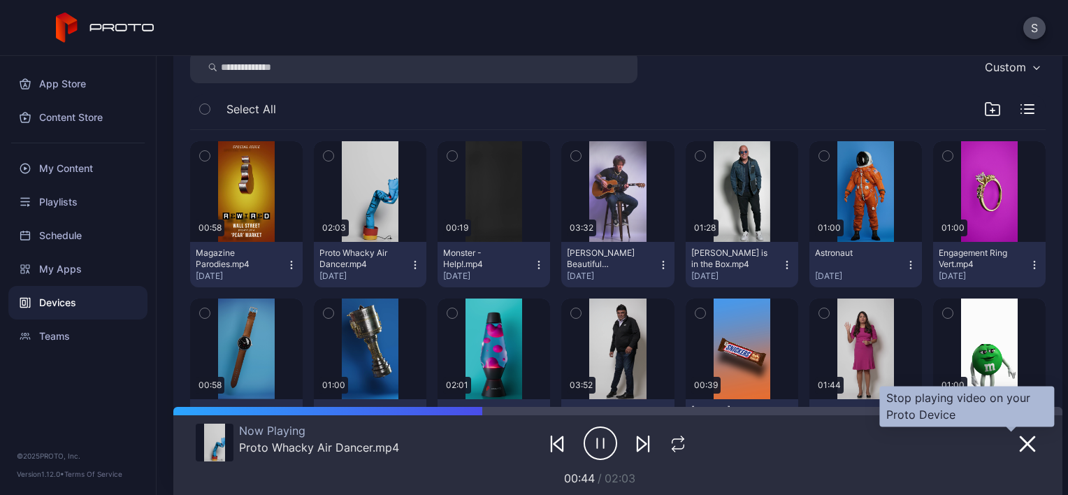
click at [1020, 445] on icon "button" at bounding box center [1027, 444] width 14 height 14
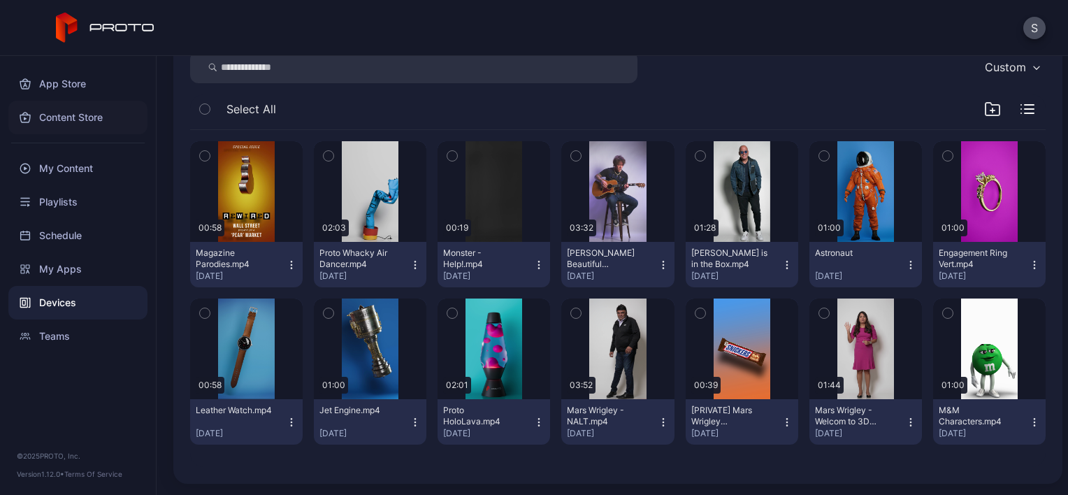
click at [81, 121] on div "Content Store" at bounding box center [77, 118] width 139 height 34
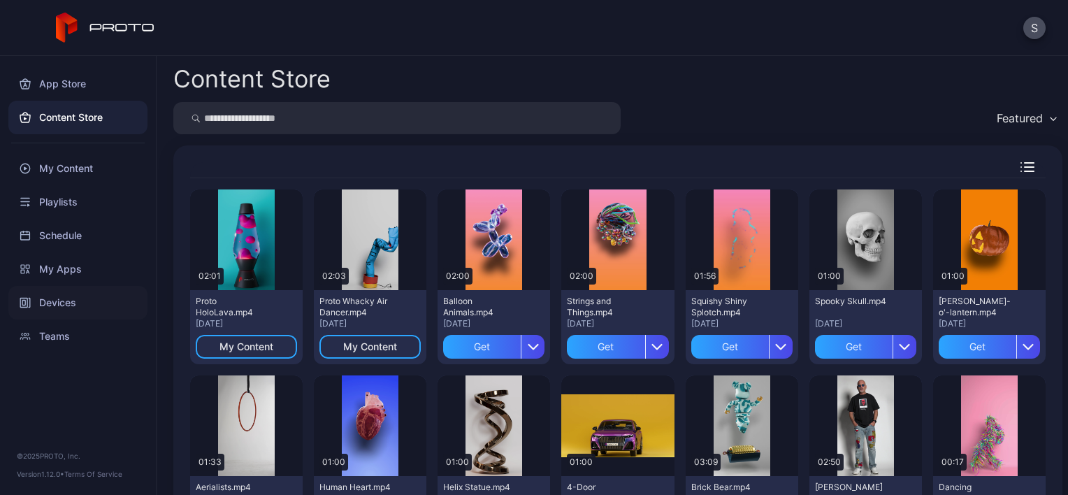
click at [57, 303] on div "Devices" at bounding box center [77, 303] width 139 height 34
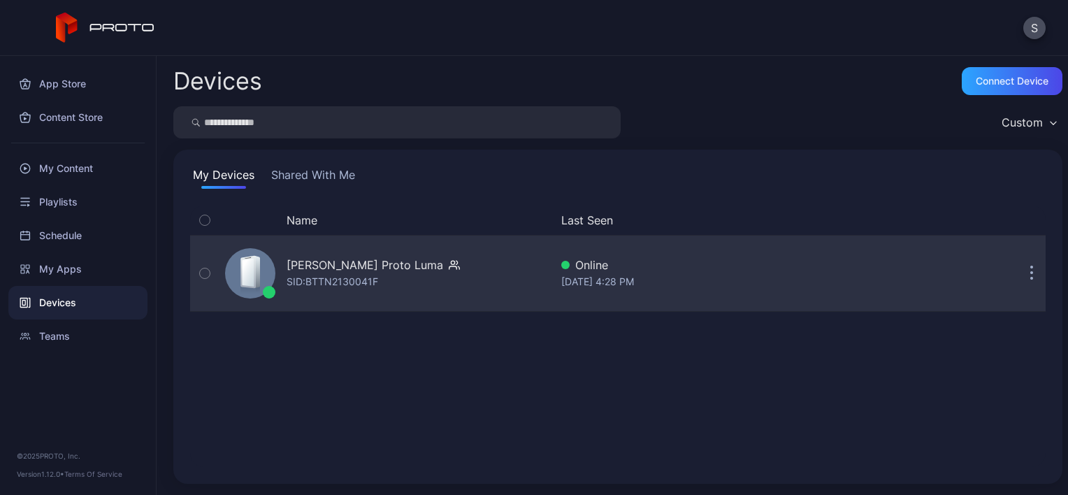
click at [1019, 273] on button "button" at bounding box center [1032, 273] width 28 height 28
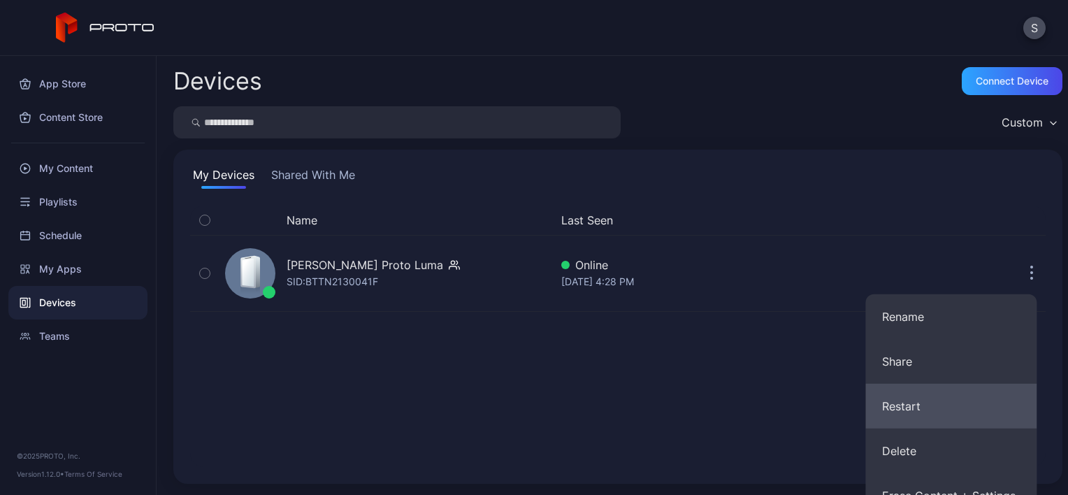
click at [925, 407] on button "Restart" at bounding box center [950, 406] width 171 height 45
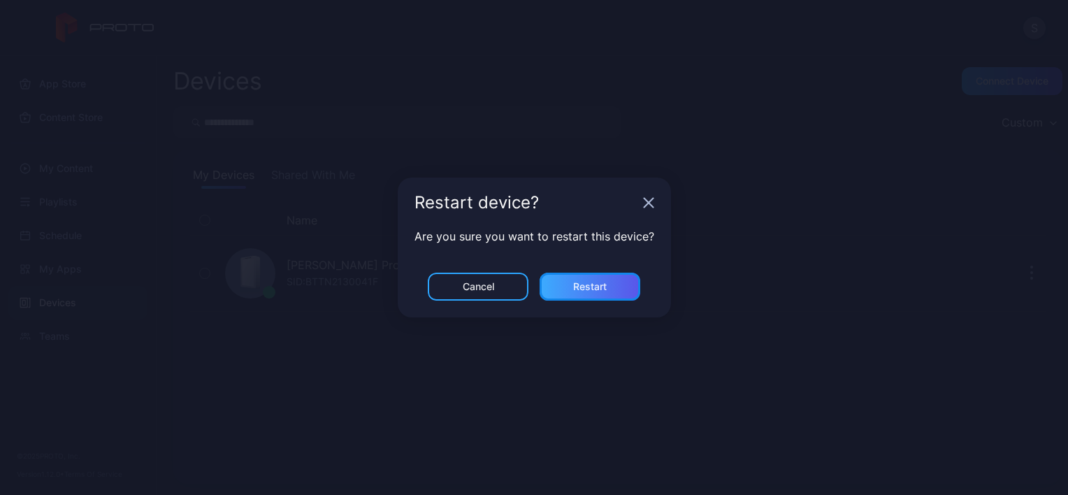
click at [584, 287] on div "Restart" at bounding box center [590, 286] width 34 height 11
